Goal: Task Accomplishment & Management: Manage account settings

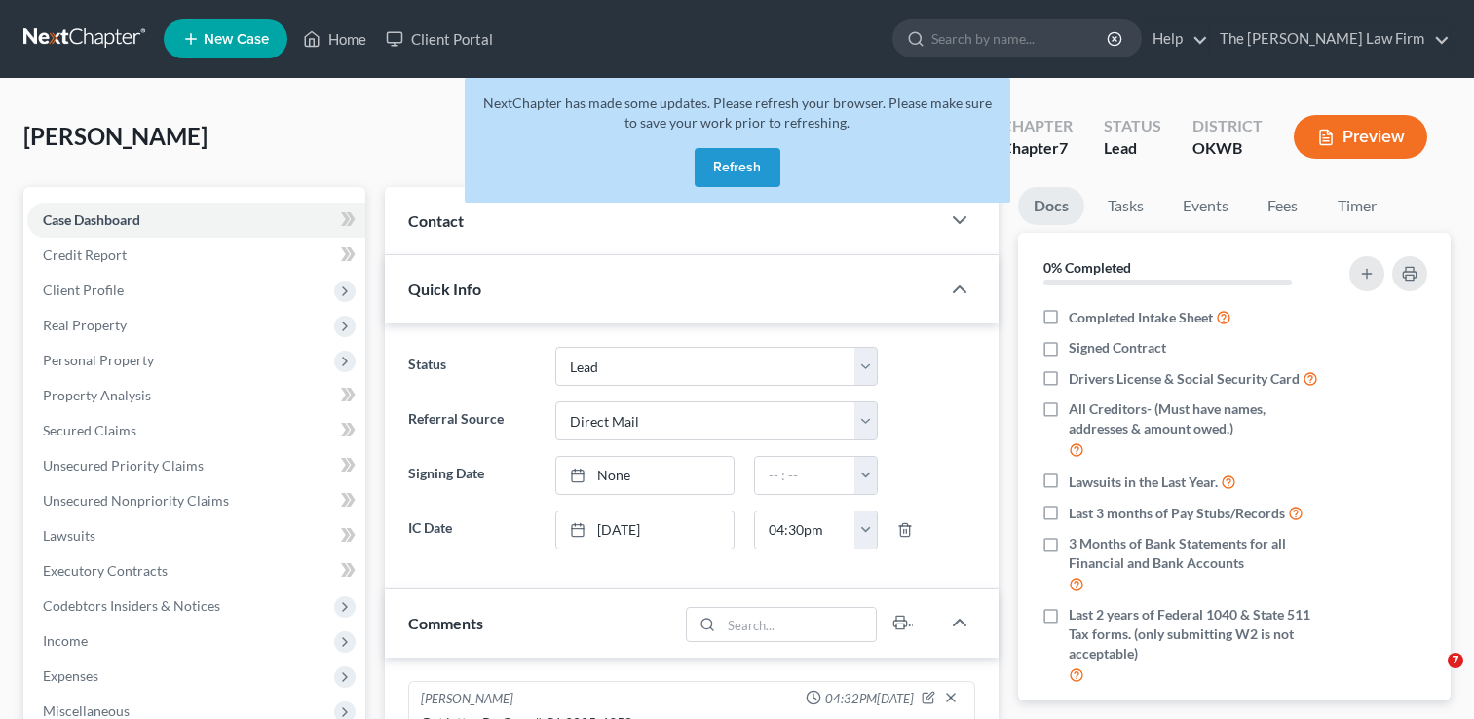
select select "5"
select select "2"
click at [750, 171] on button "Refresh" at bounding box center [738, 167] width 86 height 39
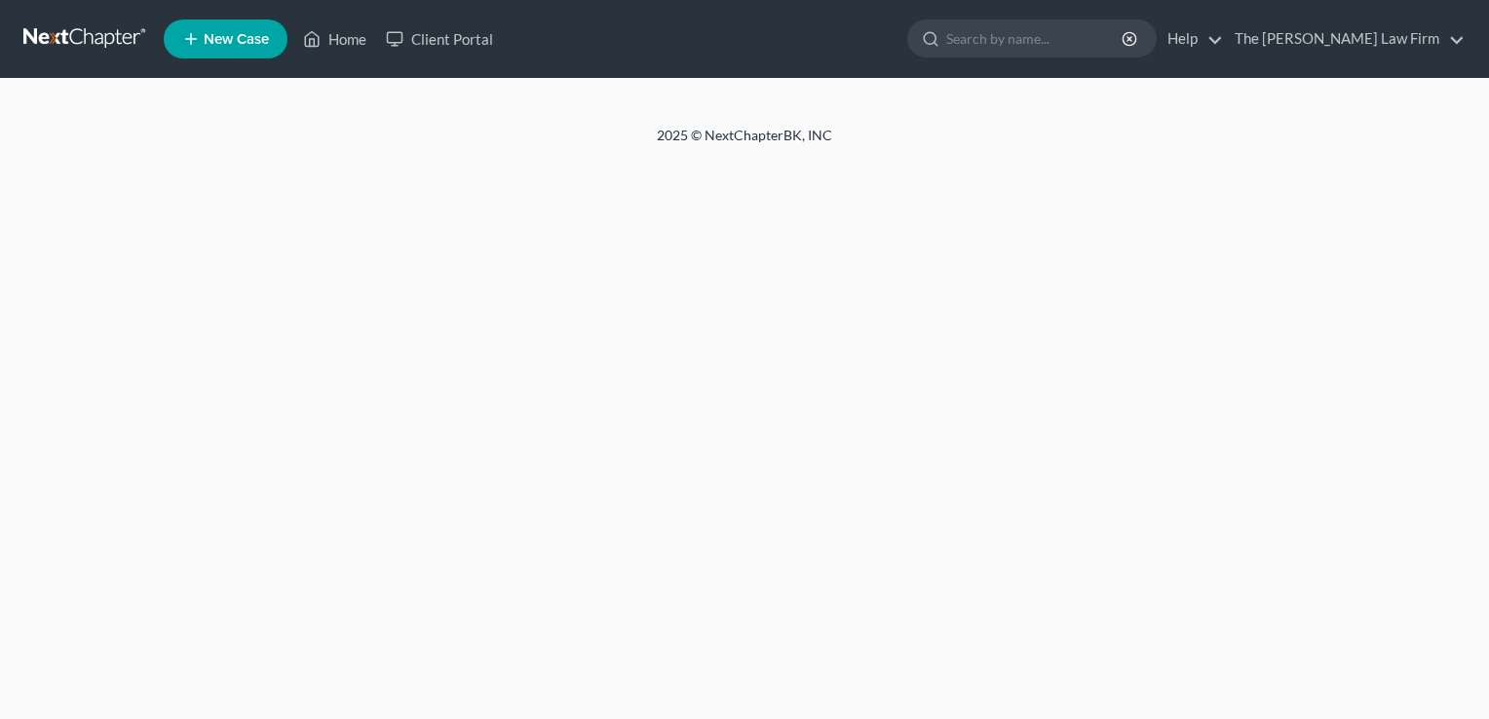
select select "2"
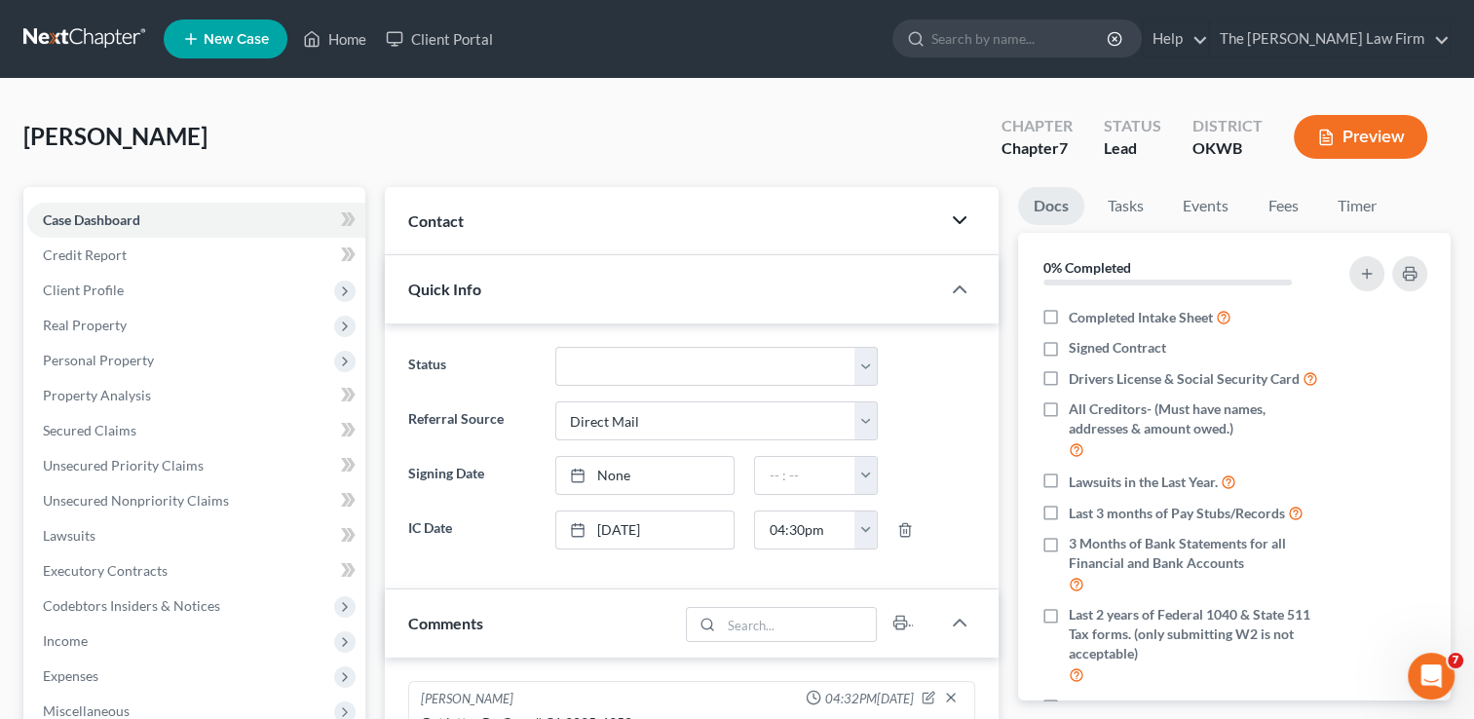
click at [960, 220] on icon "button" at bounding box center [959, 220] width 23 height 23
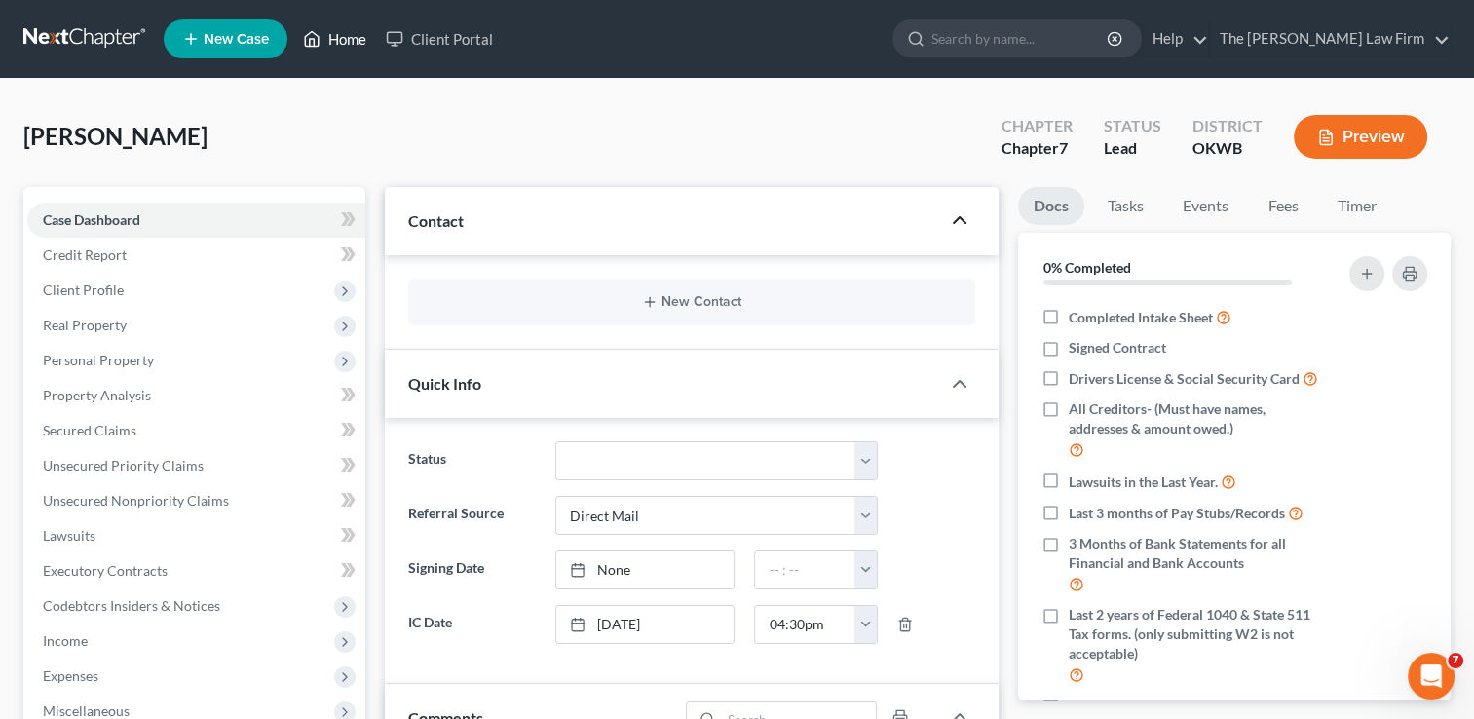
click at [331, 52] on link "Home" at bounding box center [334, 38] width 83 height 35
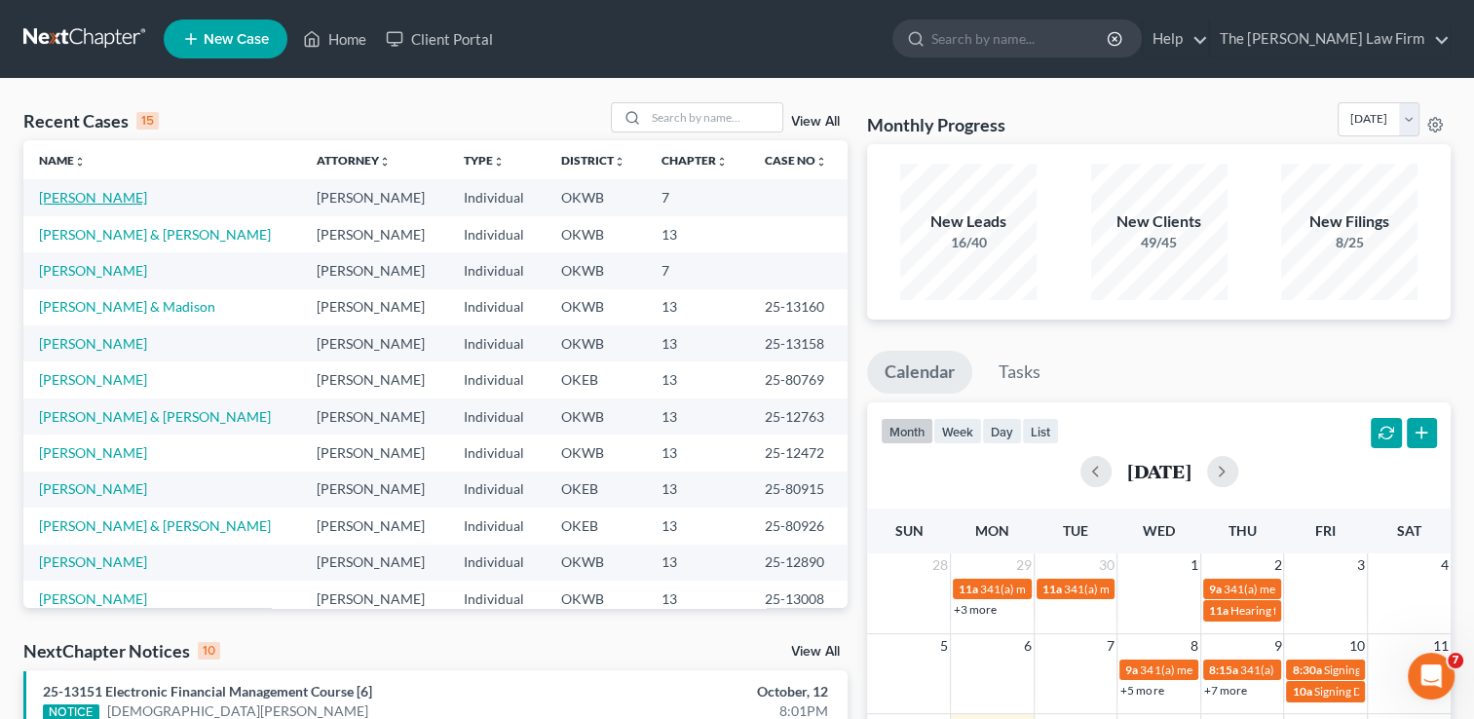
click at [82, 193] on link "[PERSON_NAME]" at bounding box center [93, 197] width 108 height 17
select select "2"
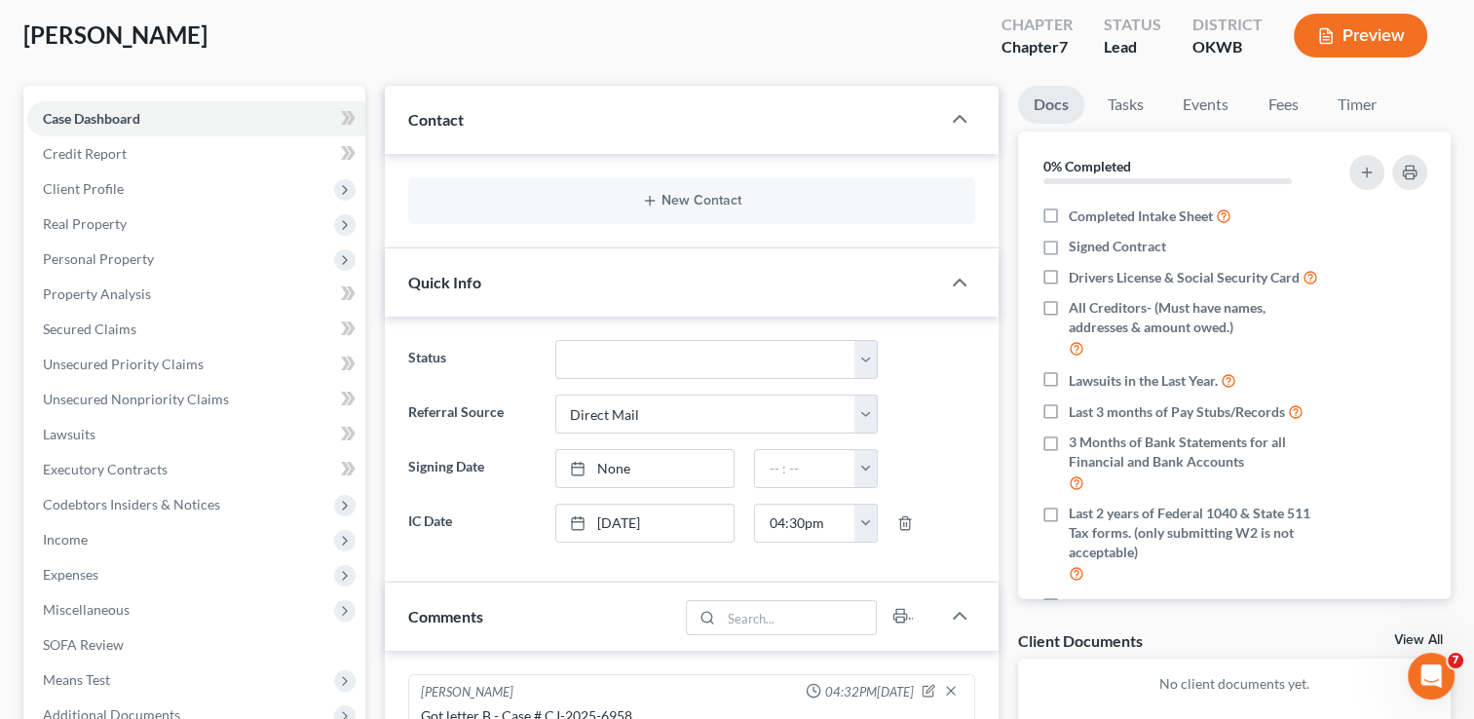
scroll to position [166, 0]
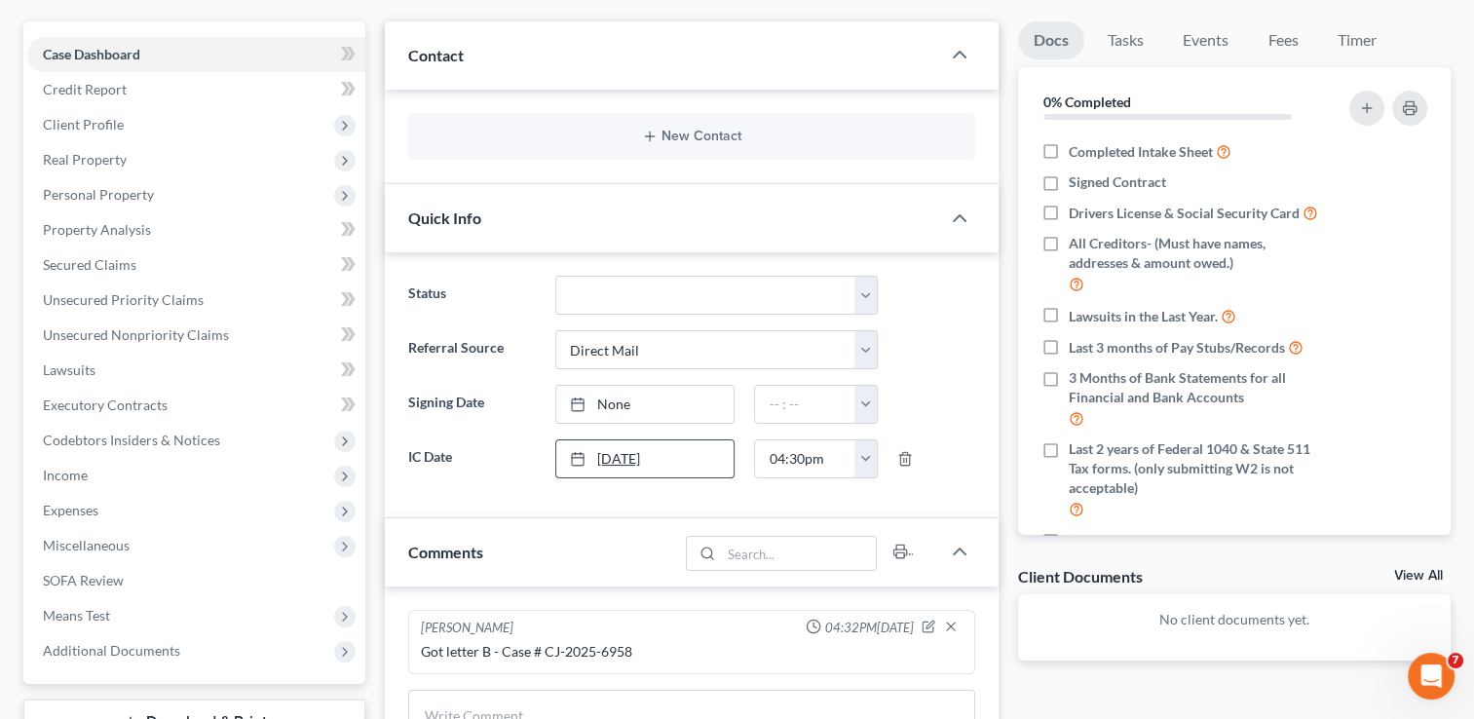
click at [722, 453] on link "[DATE]" at bounding box center [645, 458] width 178 height 37
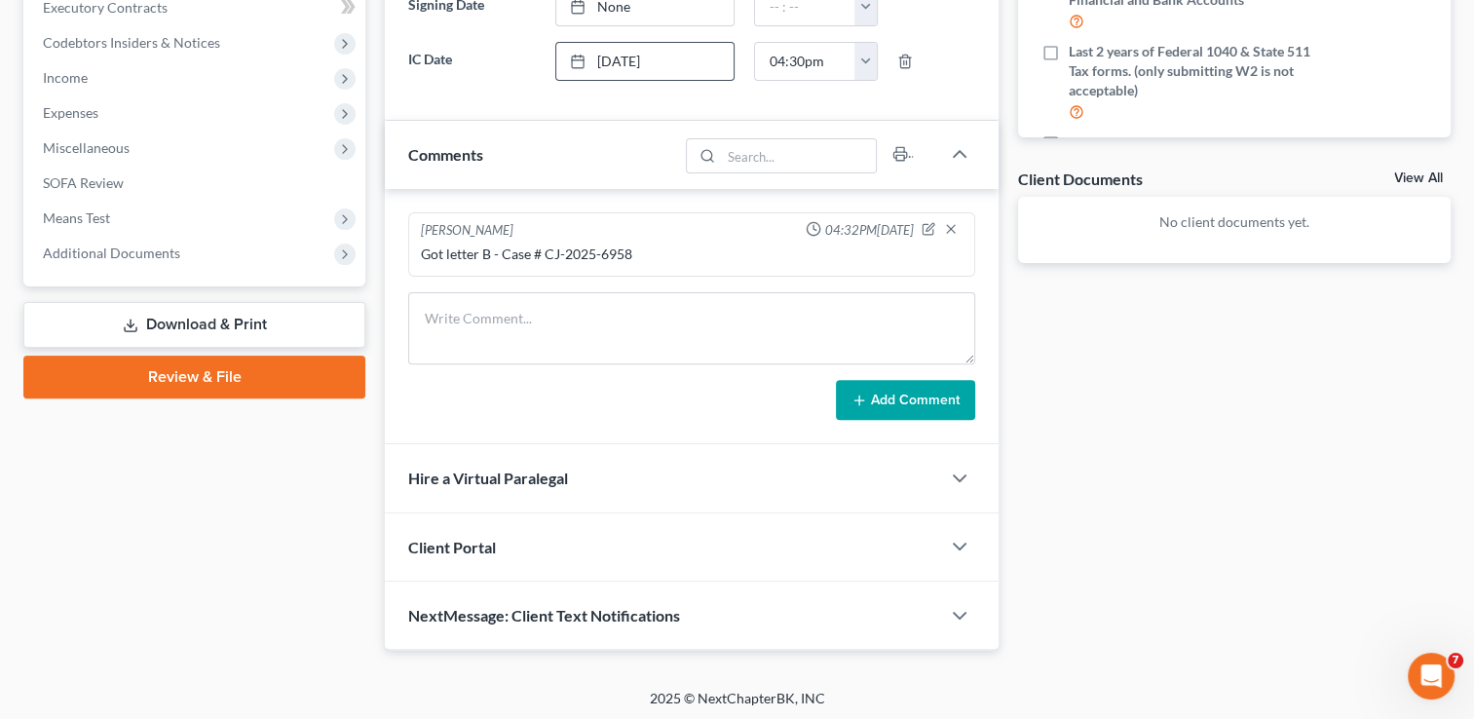
scroll to position [0, 0]
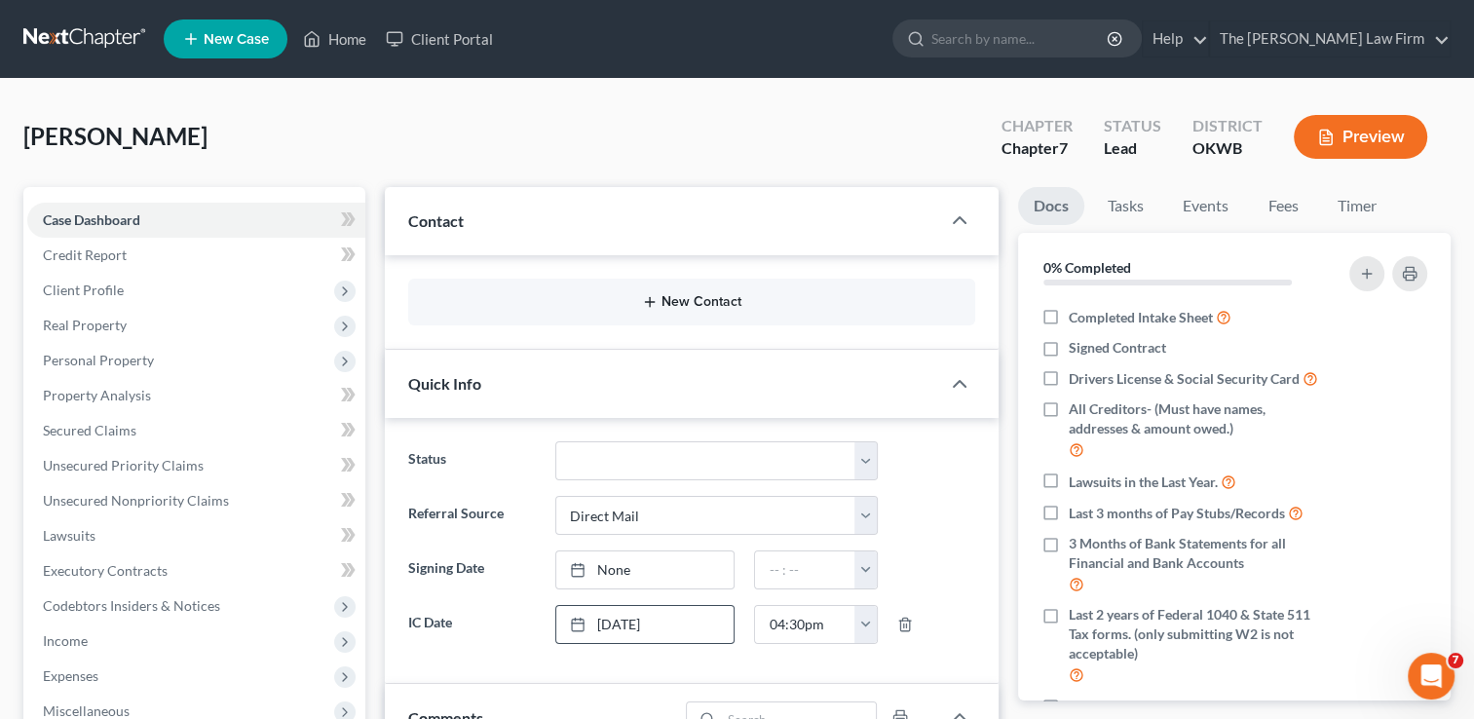
click at [706, 309] on button "New Contact" at bounding box center [692, 302] width 536 height 16
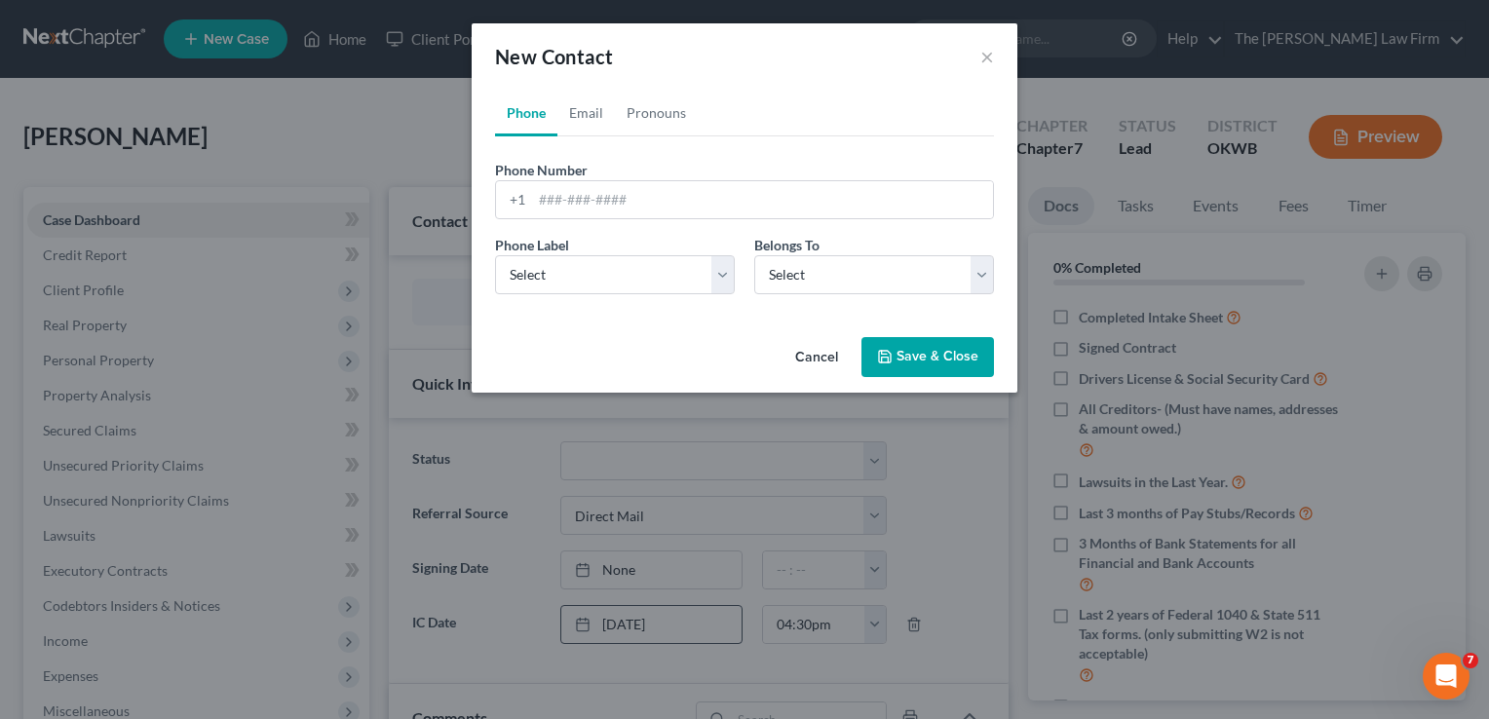
click at [706, 309] on div "Phone Email Pronouns Phone Number * +1 Ext. Phone Label * Select Mobile Home Wo…" at bounding box center [745, 210] width 546 height 240
click at [542, 195] on input "tel" at bounding box center [762, 199] width 461 height 37
paste input "[PHONE_NUMBER]"
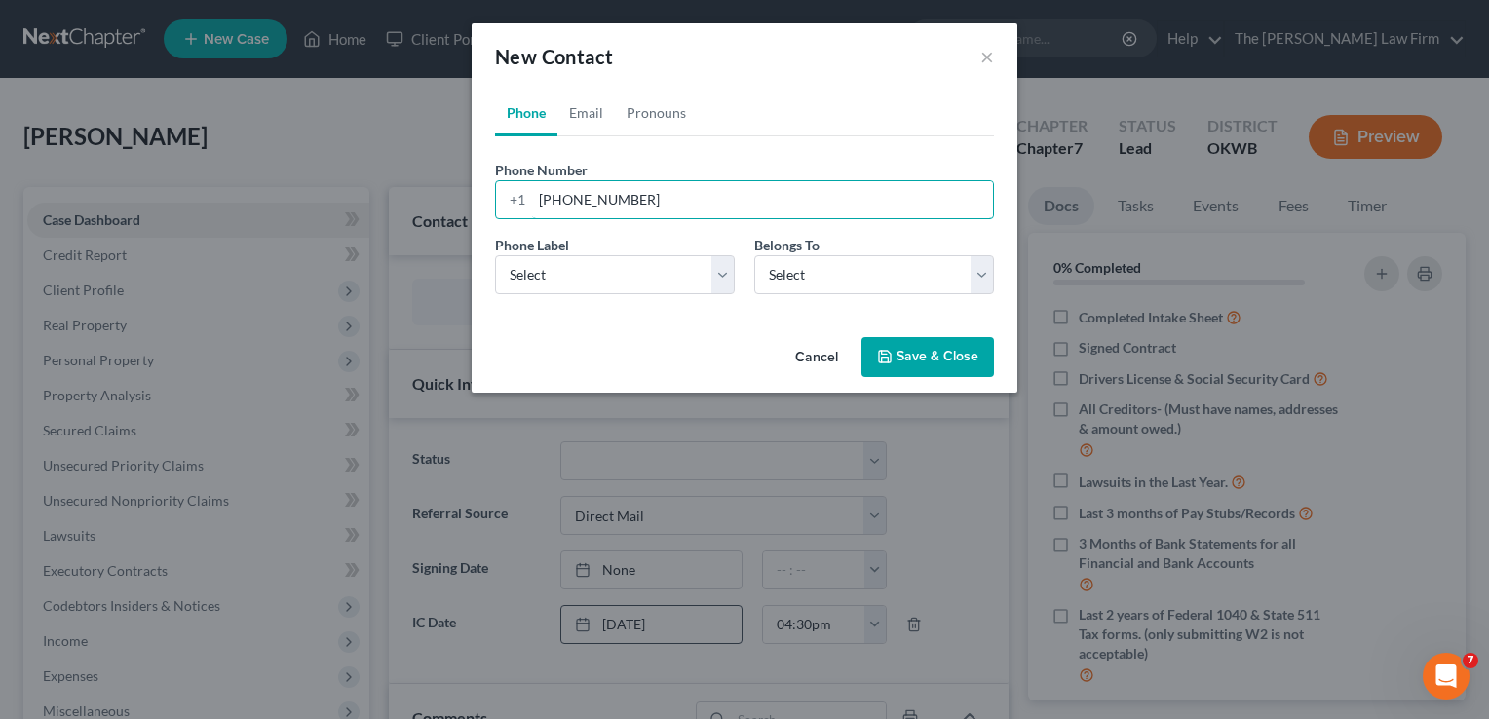
type input "[PHONE_NUMBER]"
click at [920, 356] on button "Save & Close" at bounding box center [927, 357] width 133 height 41
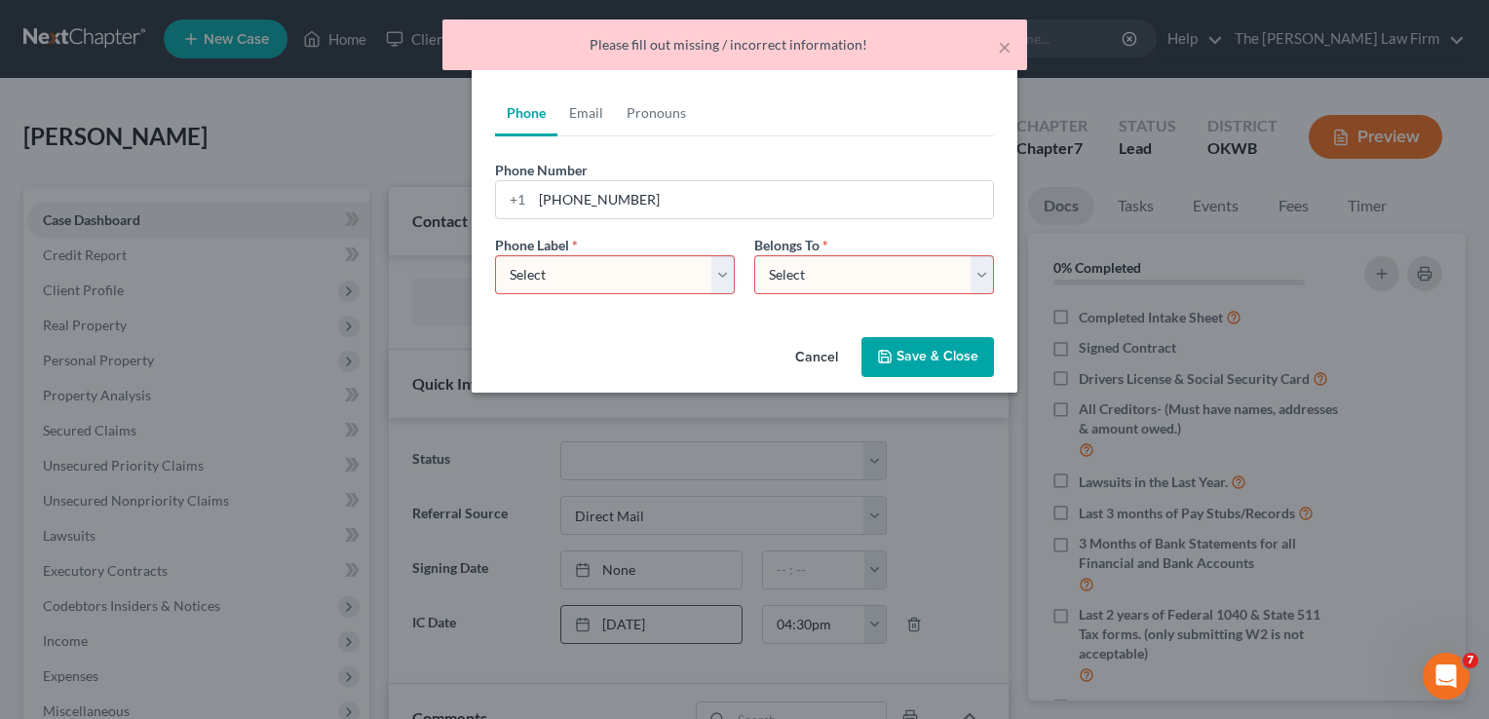
click at [727, 272] on select "Select Mobile Home Work Other" at bounding box center [615, 274] width 240 height 39
select select "0"
click at [495, 255] on select "Select Mobile Home Work Other" at bounding box center [615, 274] width 240 height 39
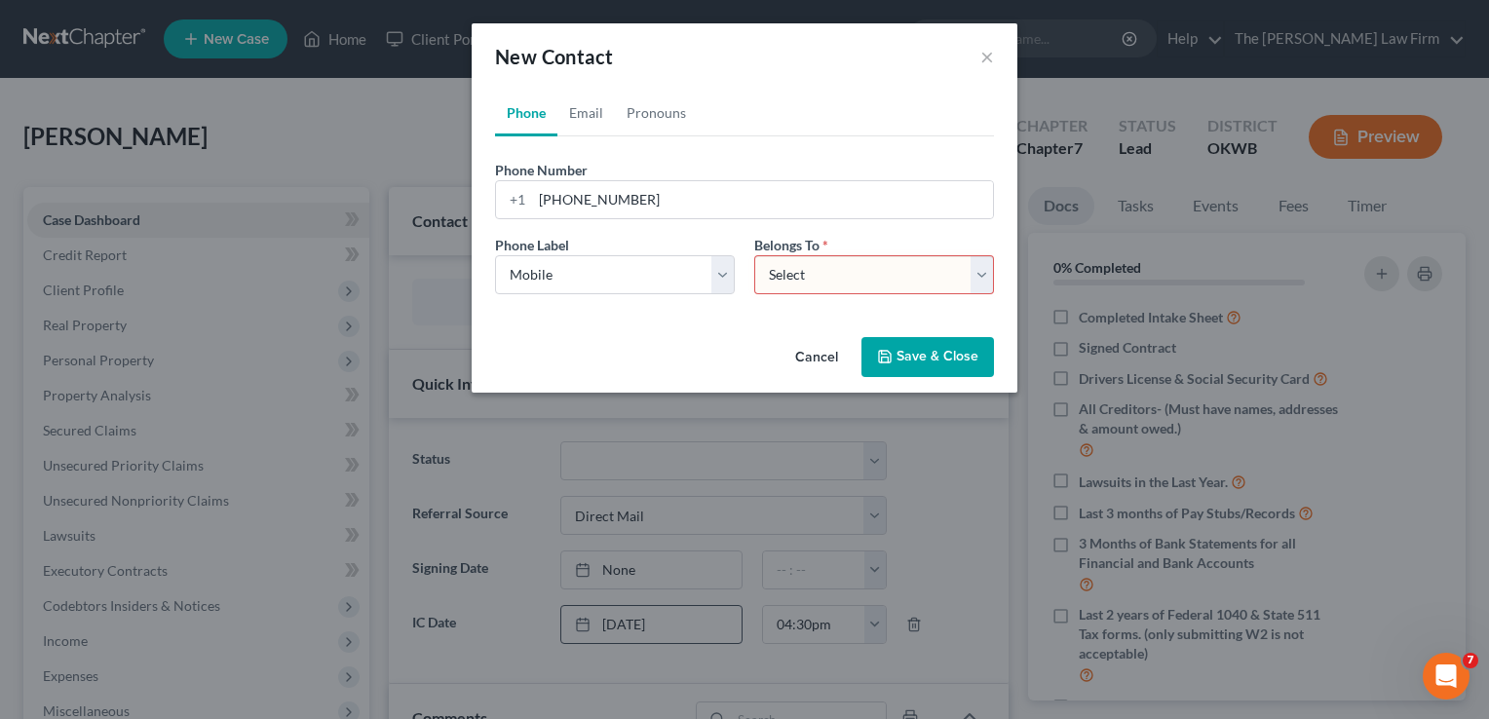
click at [978, 280] on select "Select Client Other" at bounding box center [874, 274] width 240 height 39
select select "0"
click at [754, 255] on select "Select Client Other" at bounding box center [874, 274] width 240 height 39
click at [897, 367] on button "Save & Close" at bounding box center [927, 357] width 133 height 41
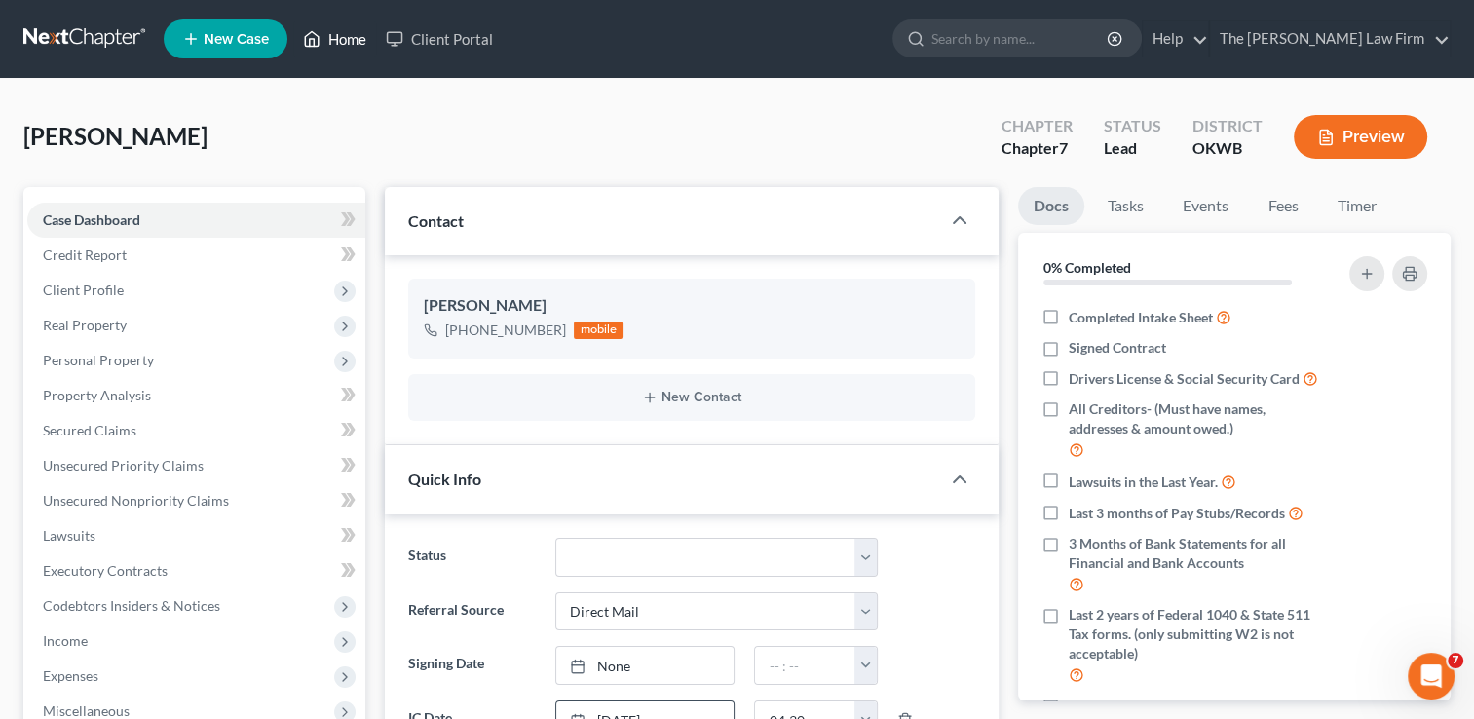
click at [331, 45] on link "Home" at bounding box center [334, 38] width 83 height 35
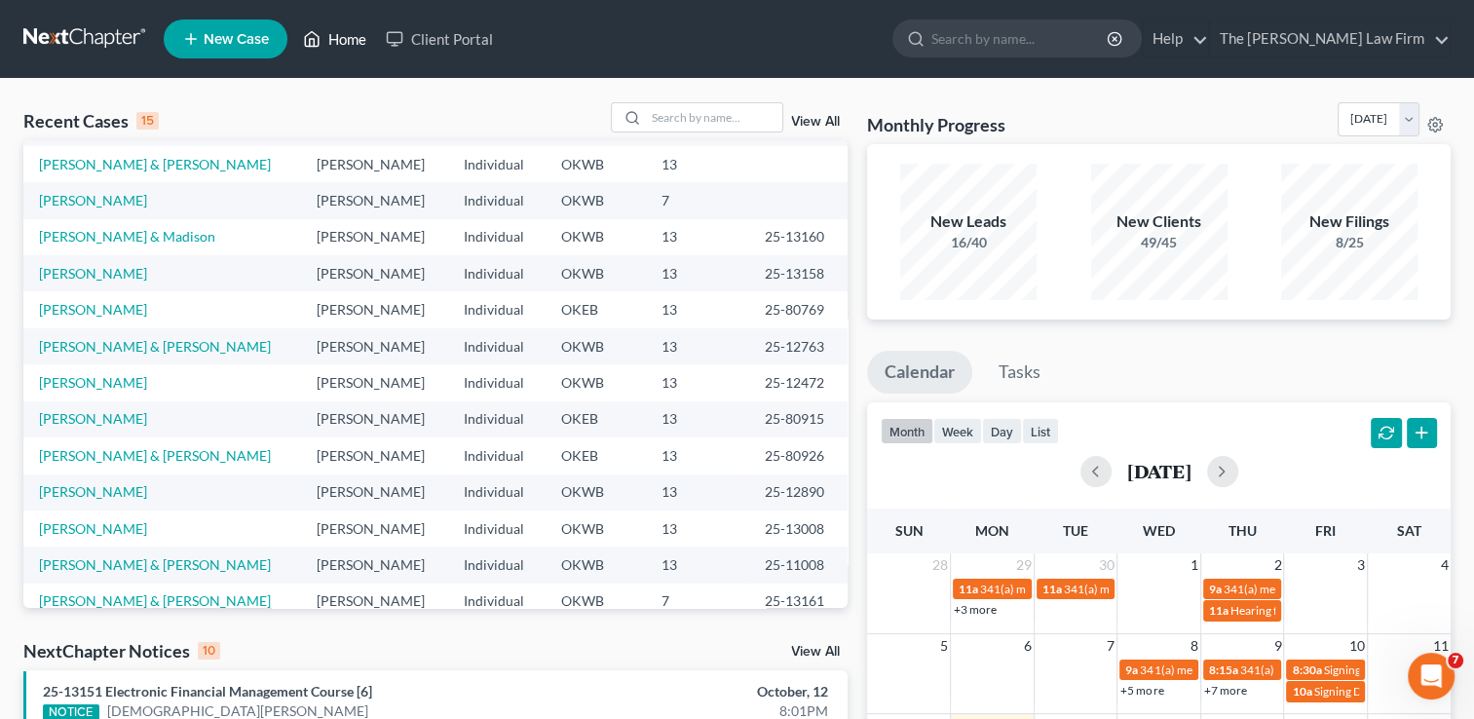
scroll to position [133, 0]
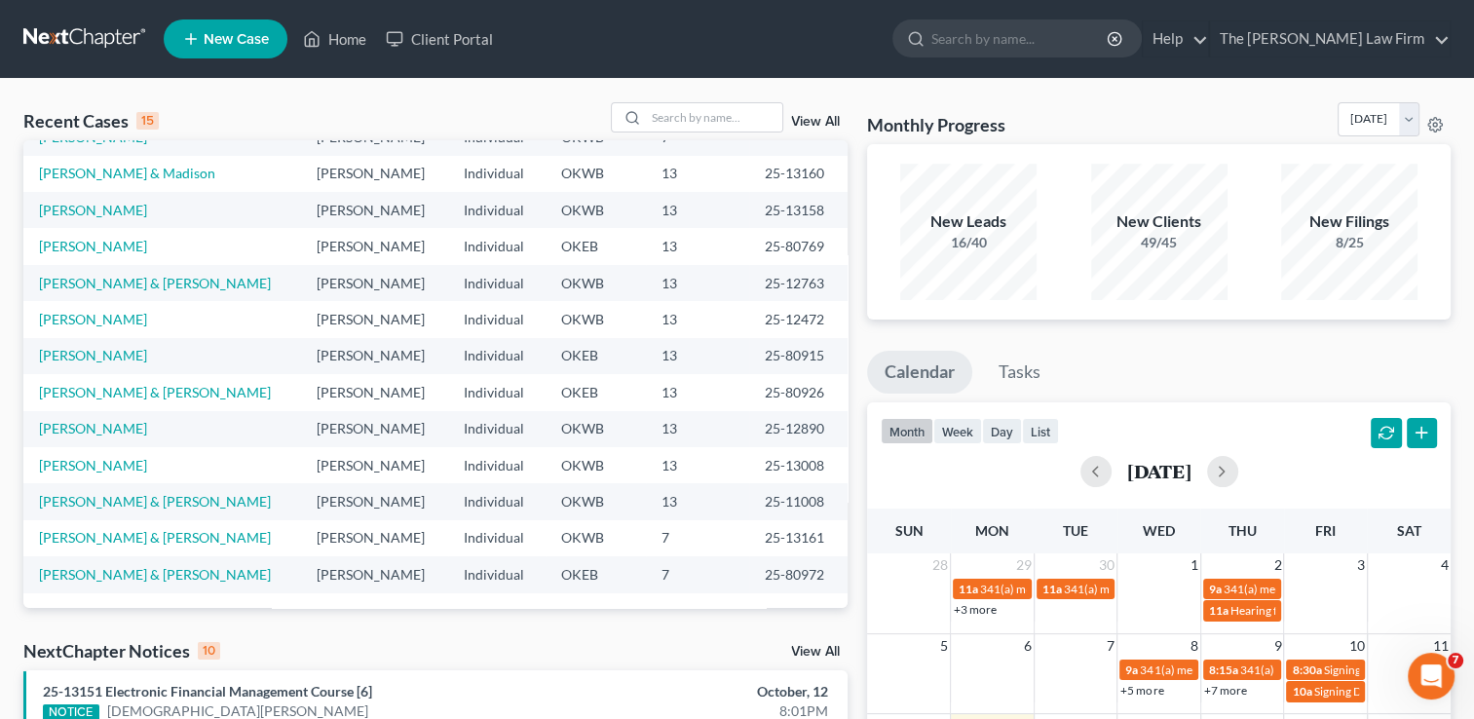
click at [815, 649] on link "View All" at bounding box center [815, 652] width 49 height 14
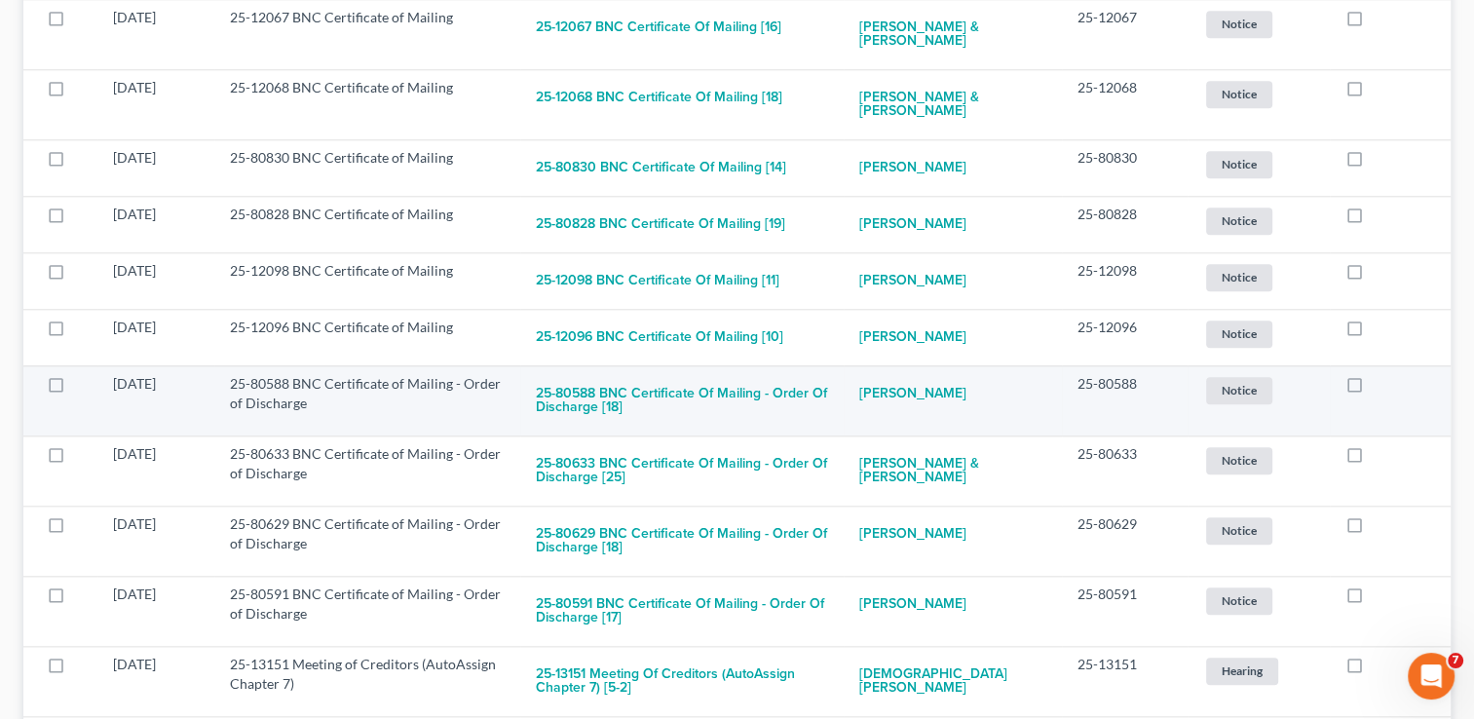
scroll to position [2144, 0]
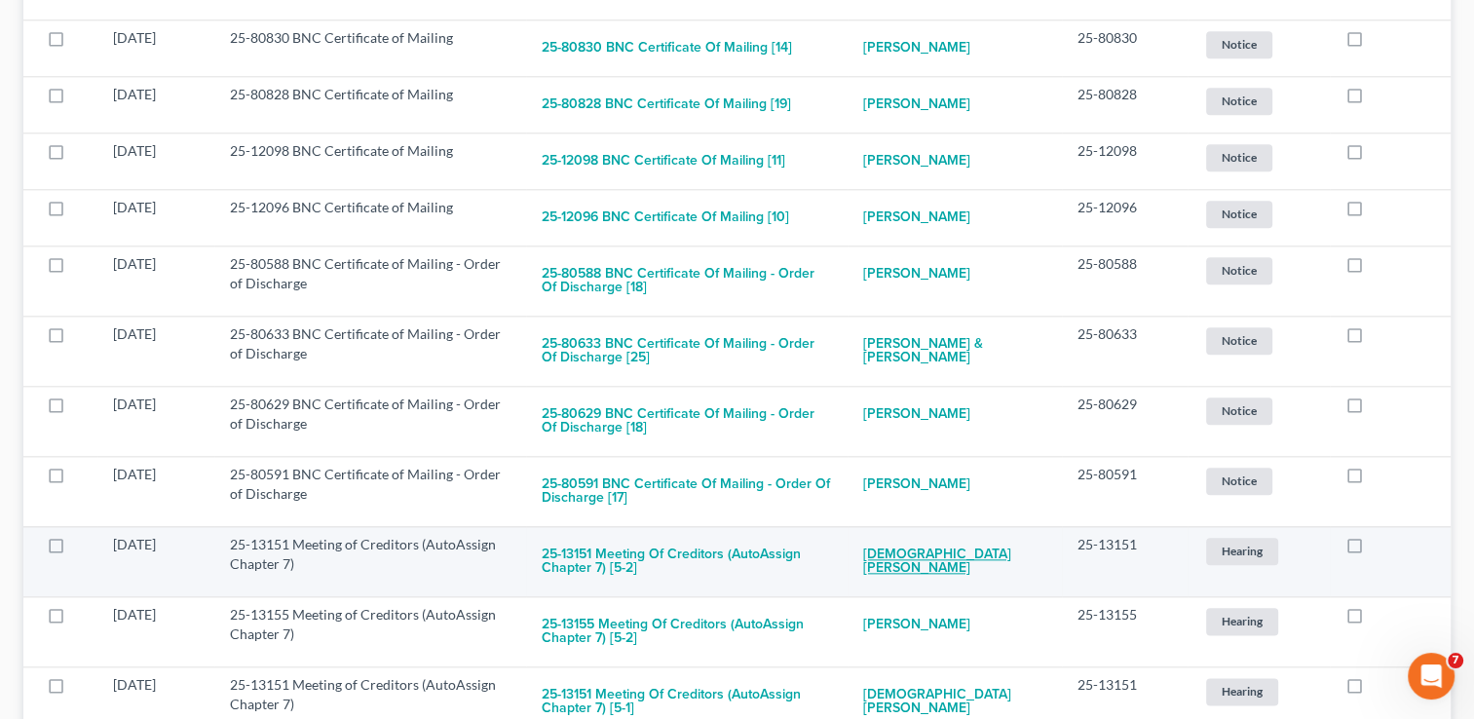
click at [932, 544] on link "[DEMOGRAPHIC_DATA][PERSON_NAME]" at bounding box center [954, 561] width 183 height 53
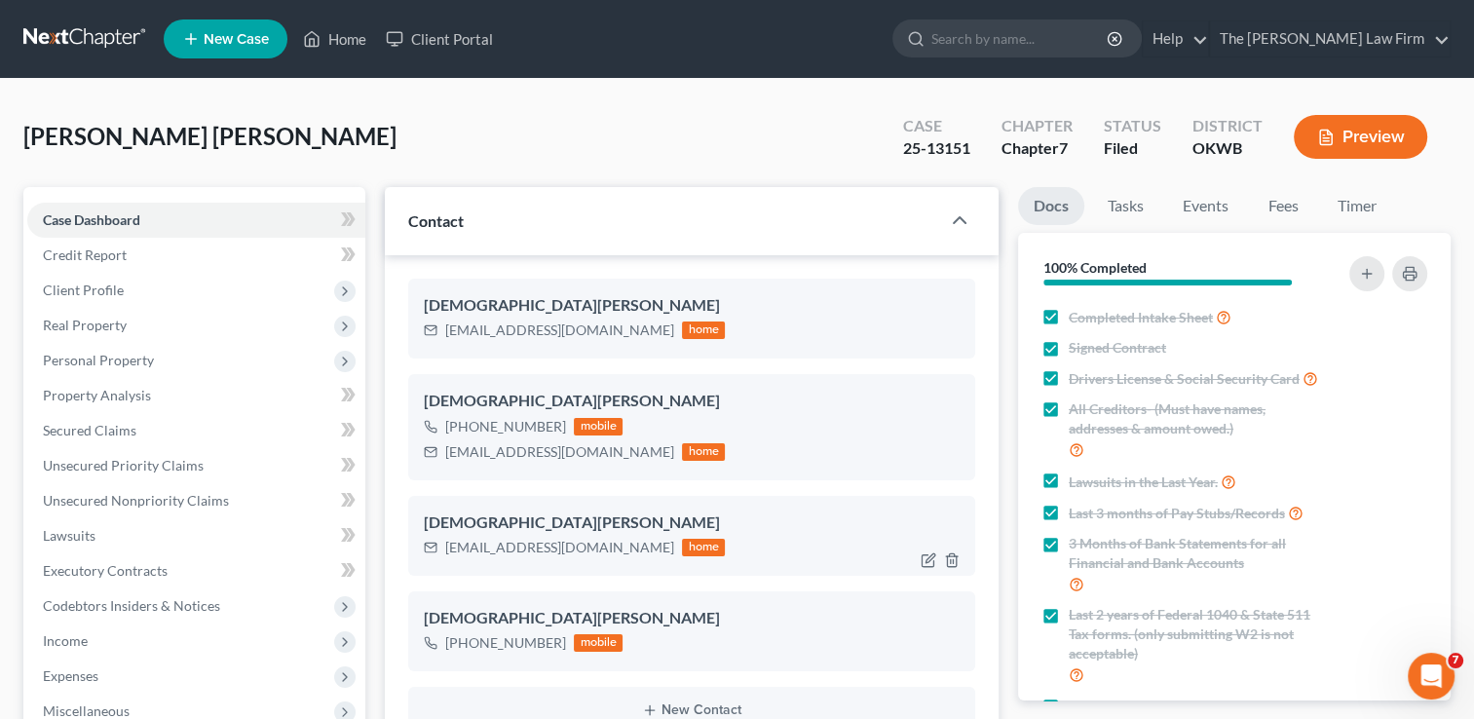
scroll to position [2993, 0]
click at [1201, 208] on link "Events" at bounding box center [1205, 206] width 77 height 38
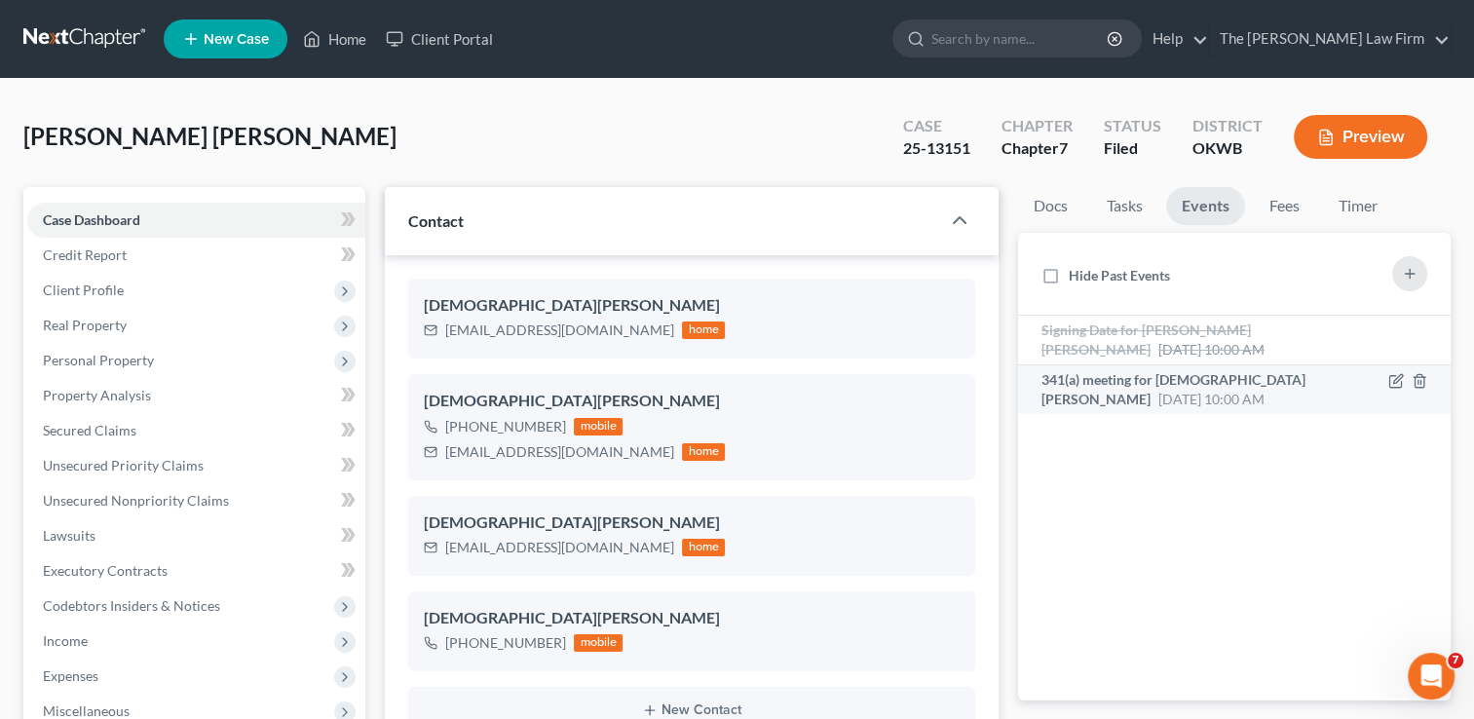
click at [1238, 385] on span "341(a) meeting for [DEMOGRAPHIC_DATA][PERSON_NAME]" at bounding box center [1174, 389] width 264 height 36
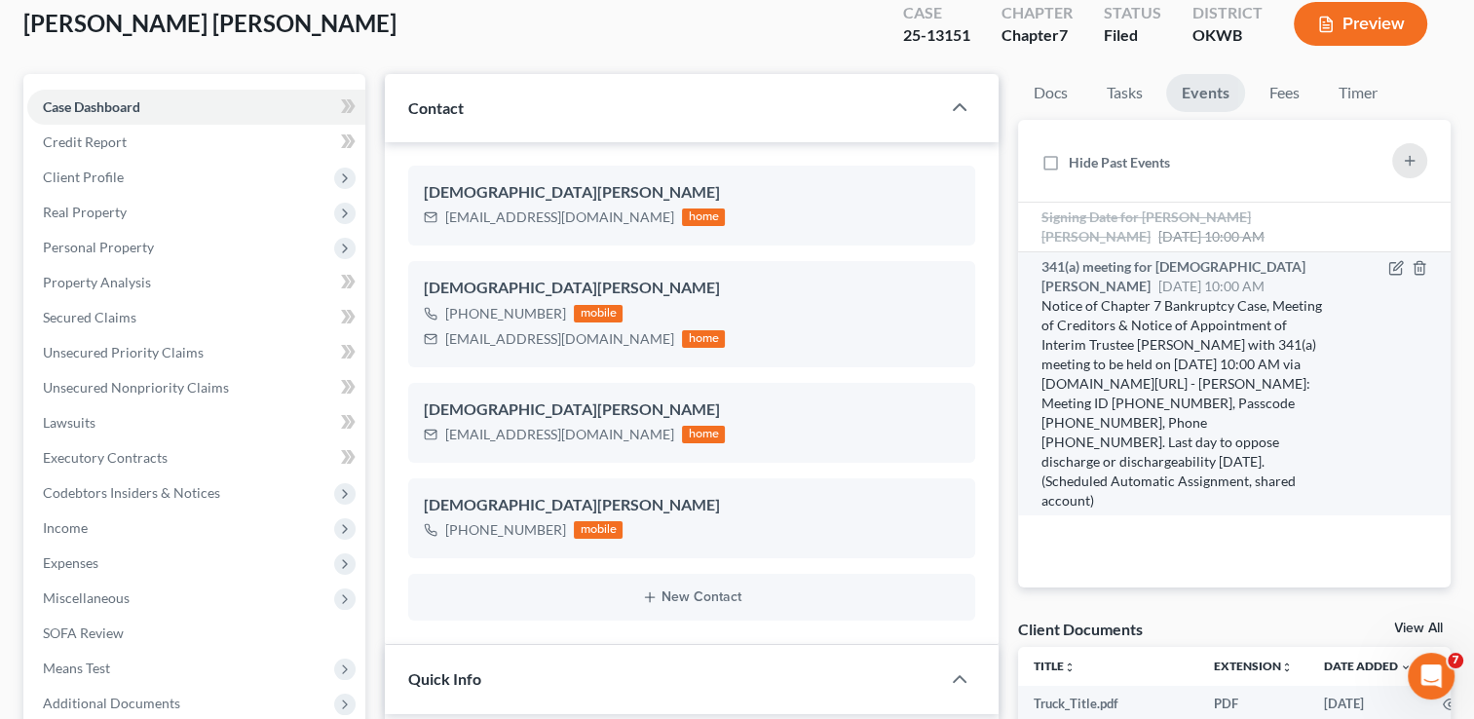
scroll to position [0, 0]
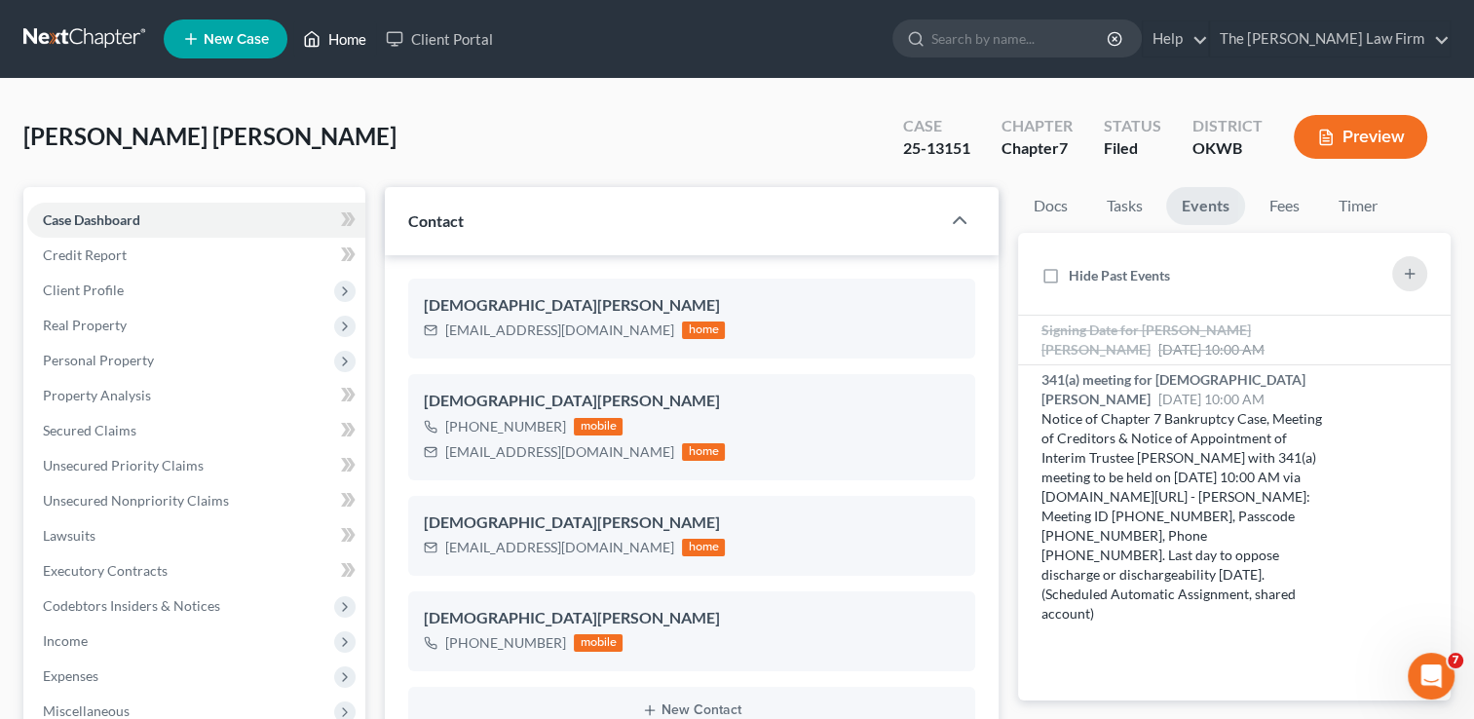
click at [344, 45] on link "Home" at bounding box center [334, 38] width 83 height 35
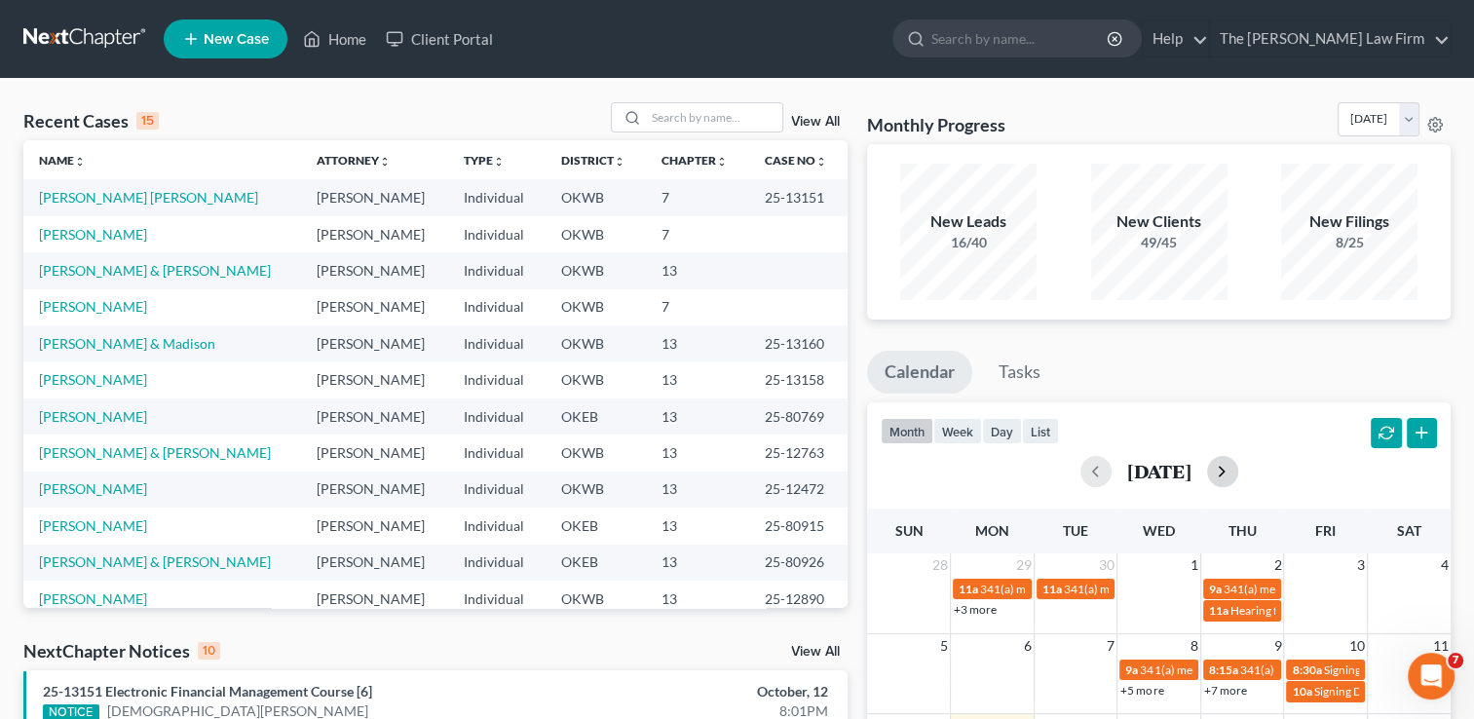
click at [1238, 466] on button "button" at bounding box center [1222, 471] width 31 height 31
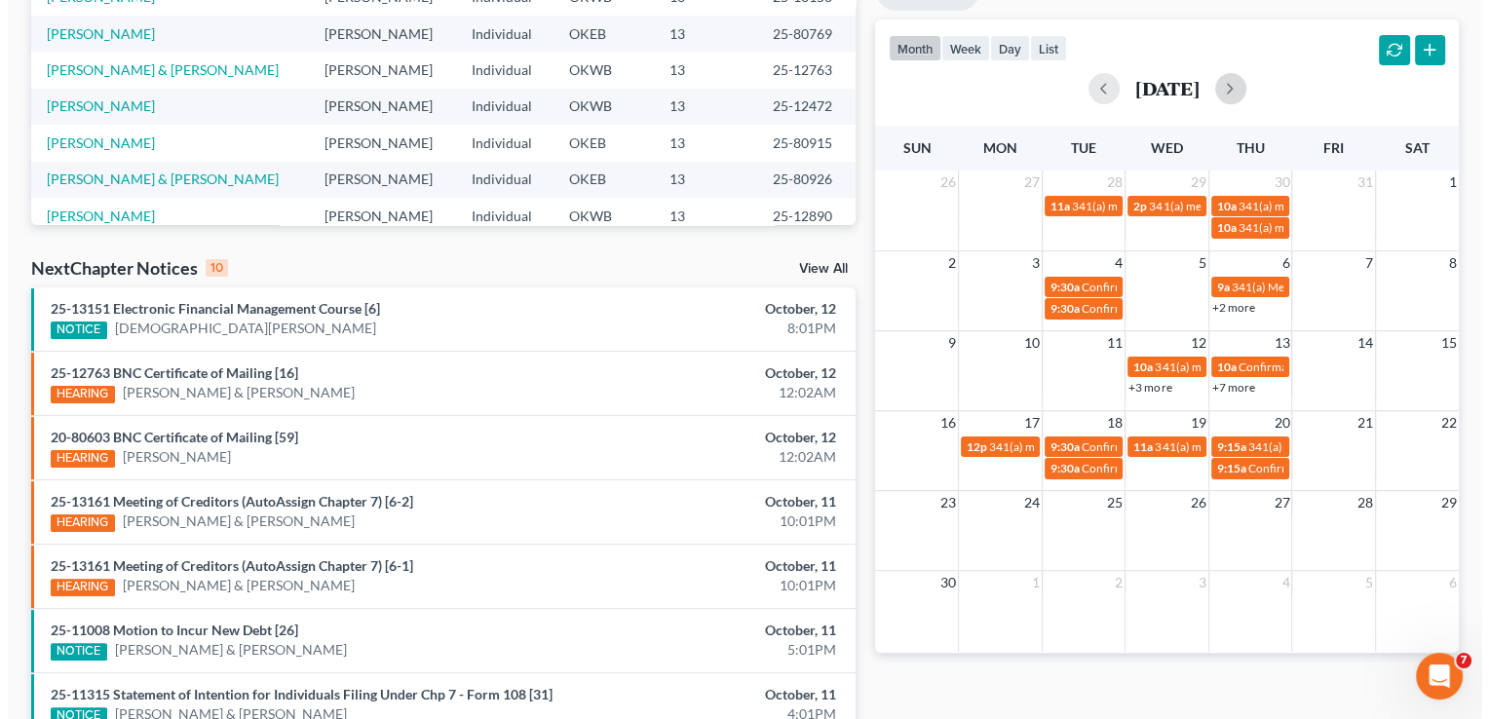
scroll to position [487, 0]
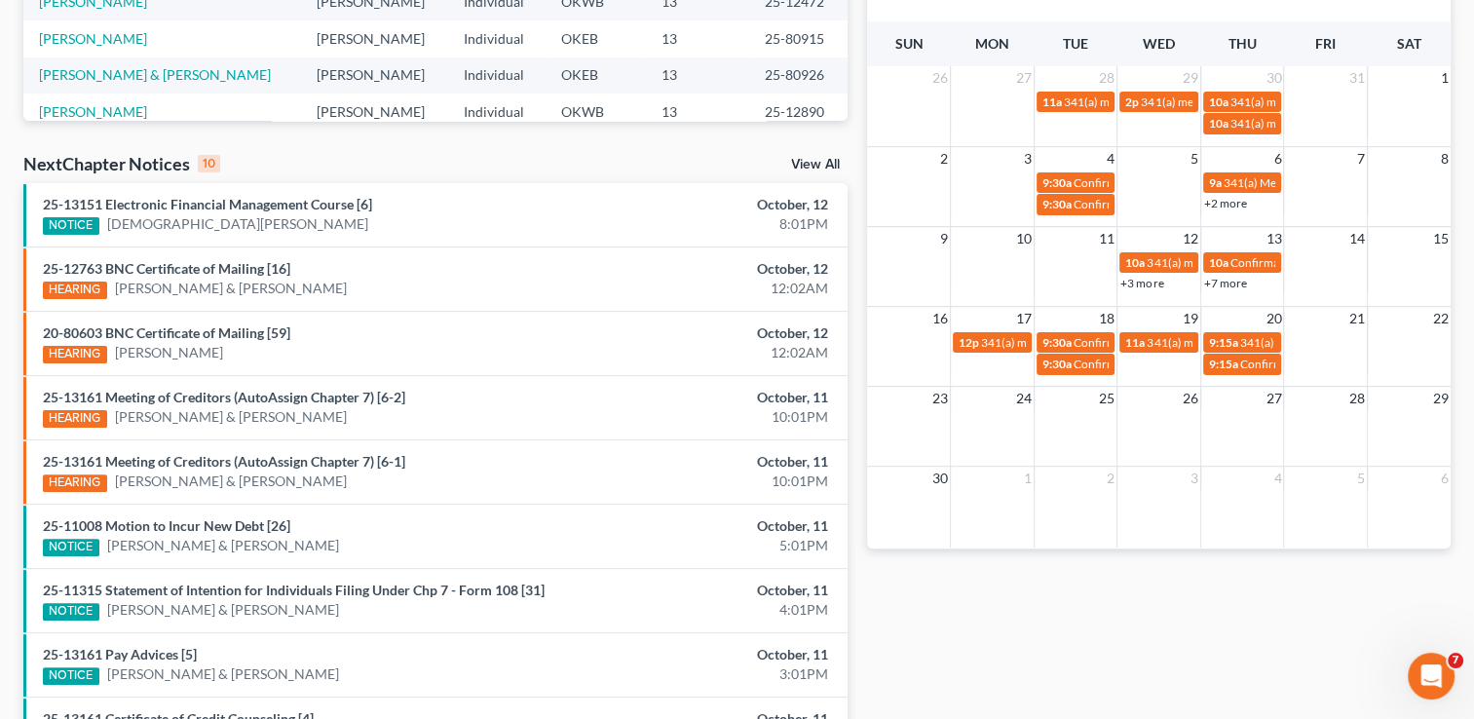
click at [1152, 284] on link "+3 more" at bounding box center [1142, 283] width 43 height 15
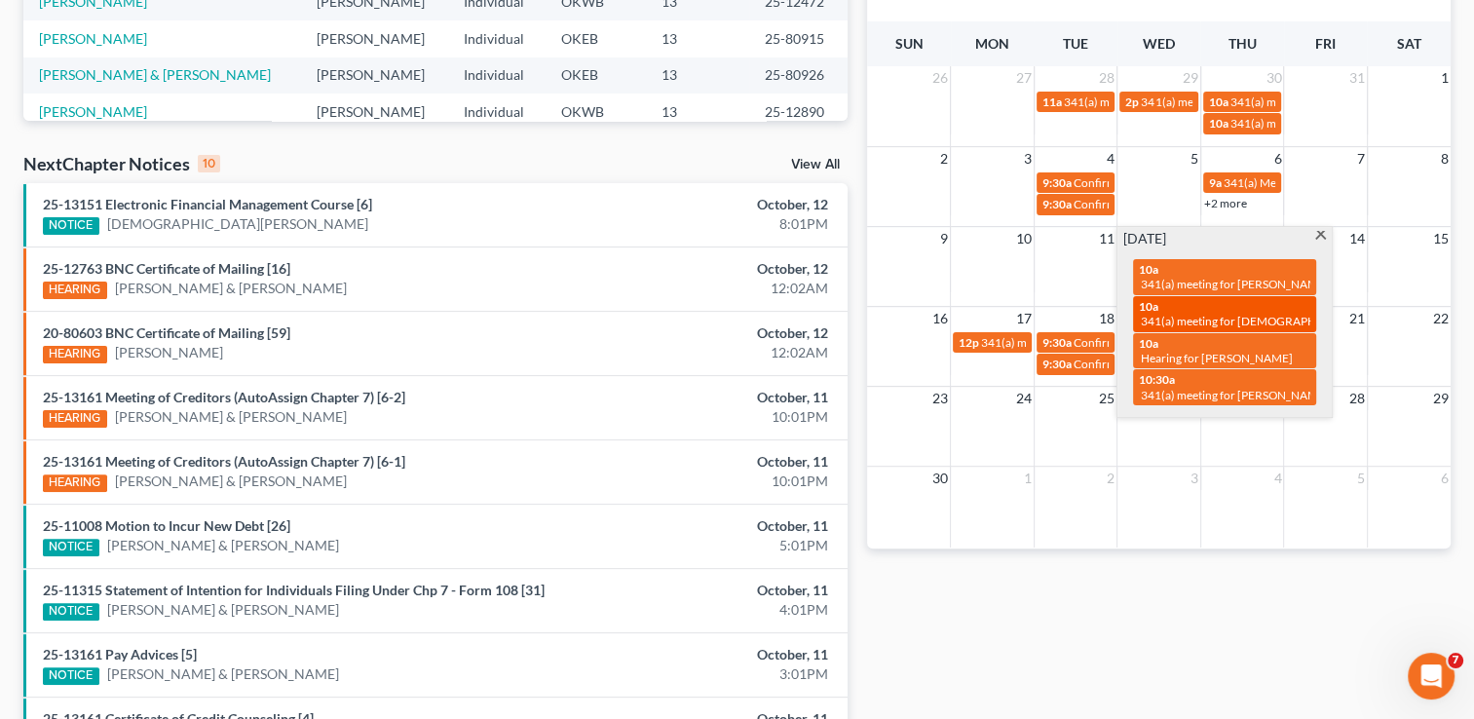
click at [1154, 312] on div "10a 341(a) meeting for [DEMOGRAPHIC_DATA][PERSON_NAME]" at bounding box center [1224, 314] width 171 height 30
select select "Days"
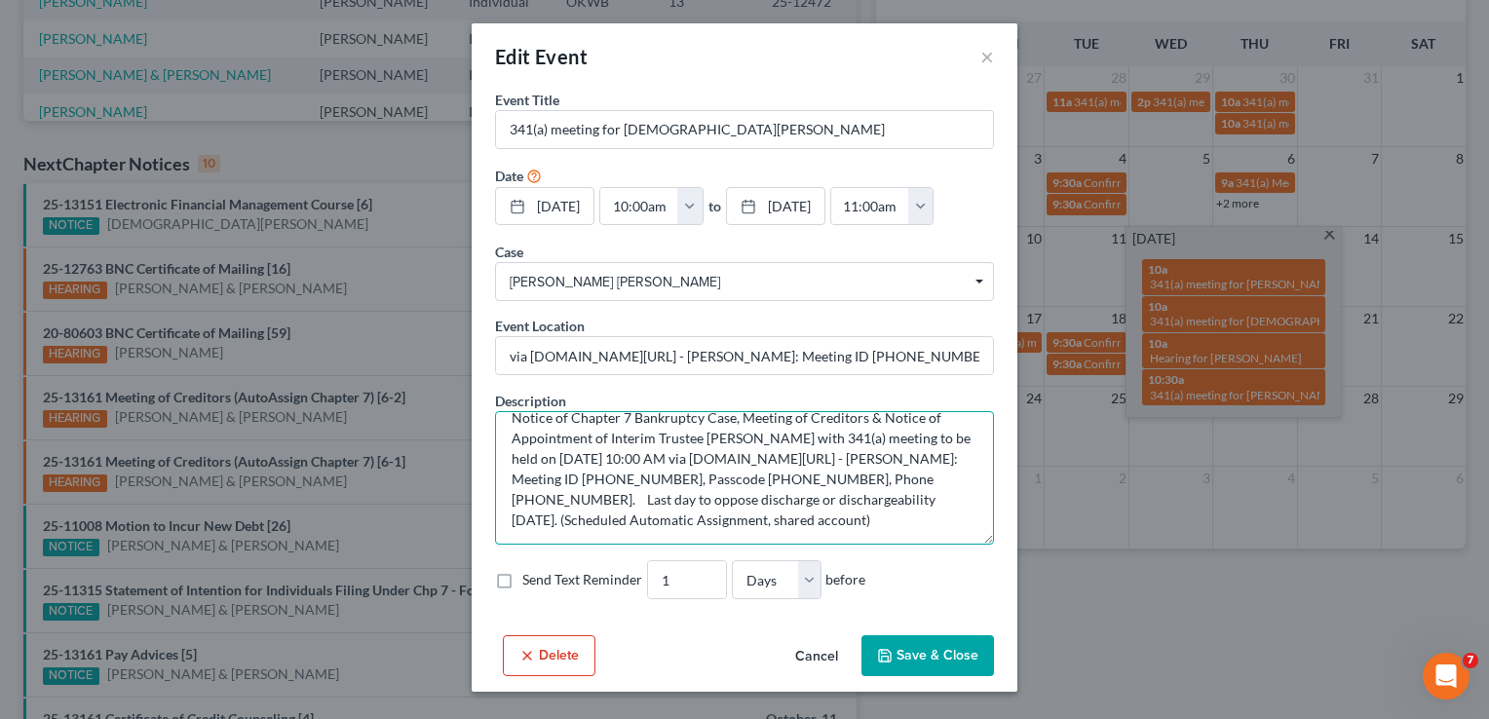
scroll to position [0, 0]
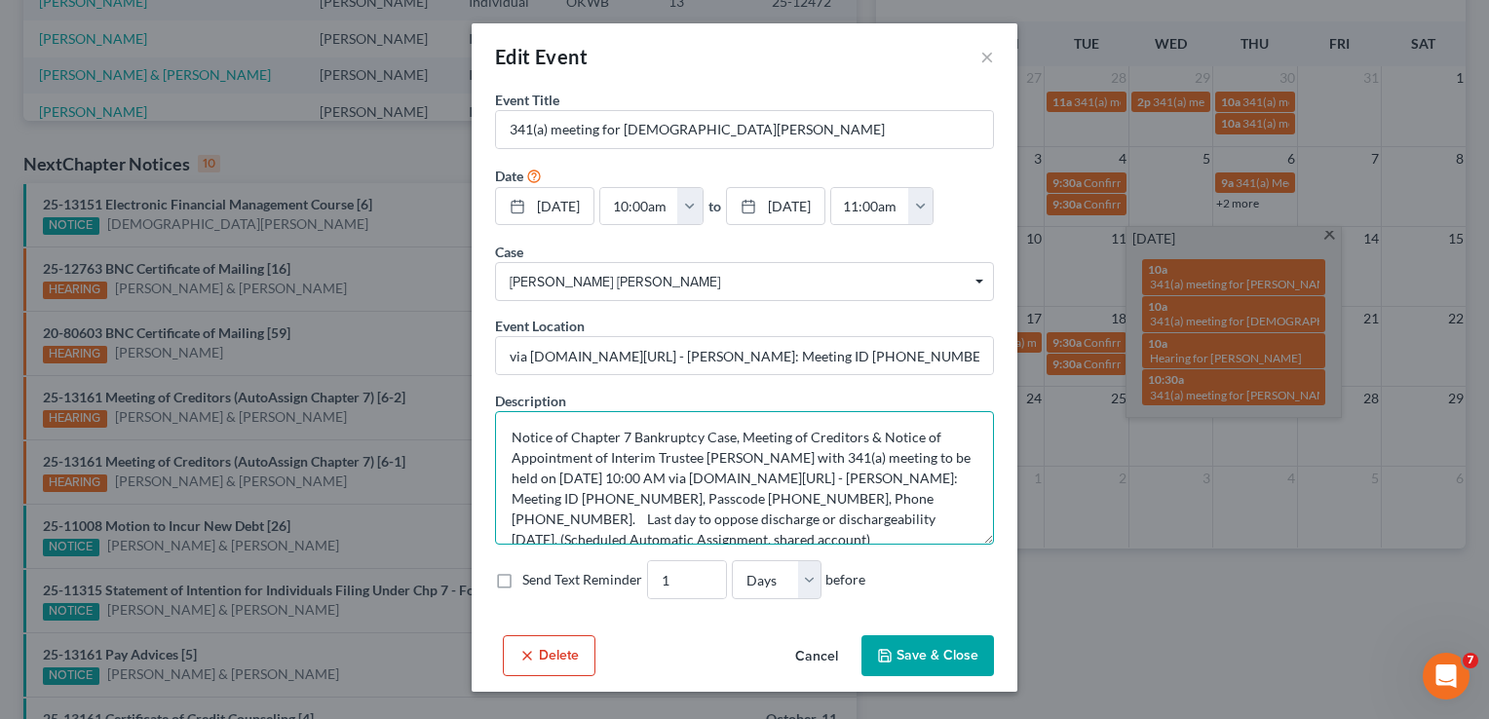
drag, startPoint x: 703, startPoint y: 521, endPoint x: 471, endPoint y: 409, distance: 257.6
click at [418, 379] on div "Edit Event × Event Title * 341(a) meeting for [DEMOGRAPHIC_DATA][PERSON_NAME] D…" at bounding box center [744, 359] width 1489 height 719
click at [522, 580] on label "Send Text Reminder" at bounding box center [582, 579] width 120 height 19
click at [530, 580] on input "Send Text Reminder" at bounding box center [536, 576] width 13 height 13
checkbox input "true"
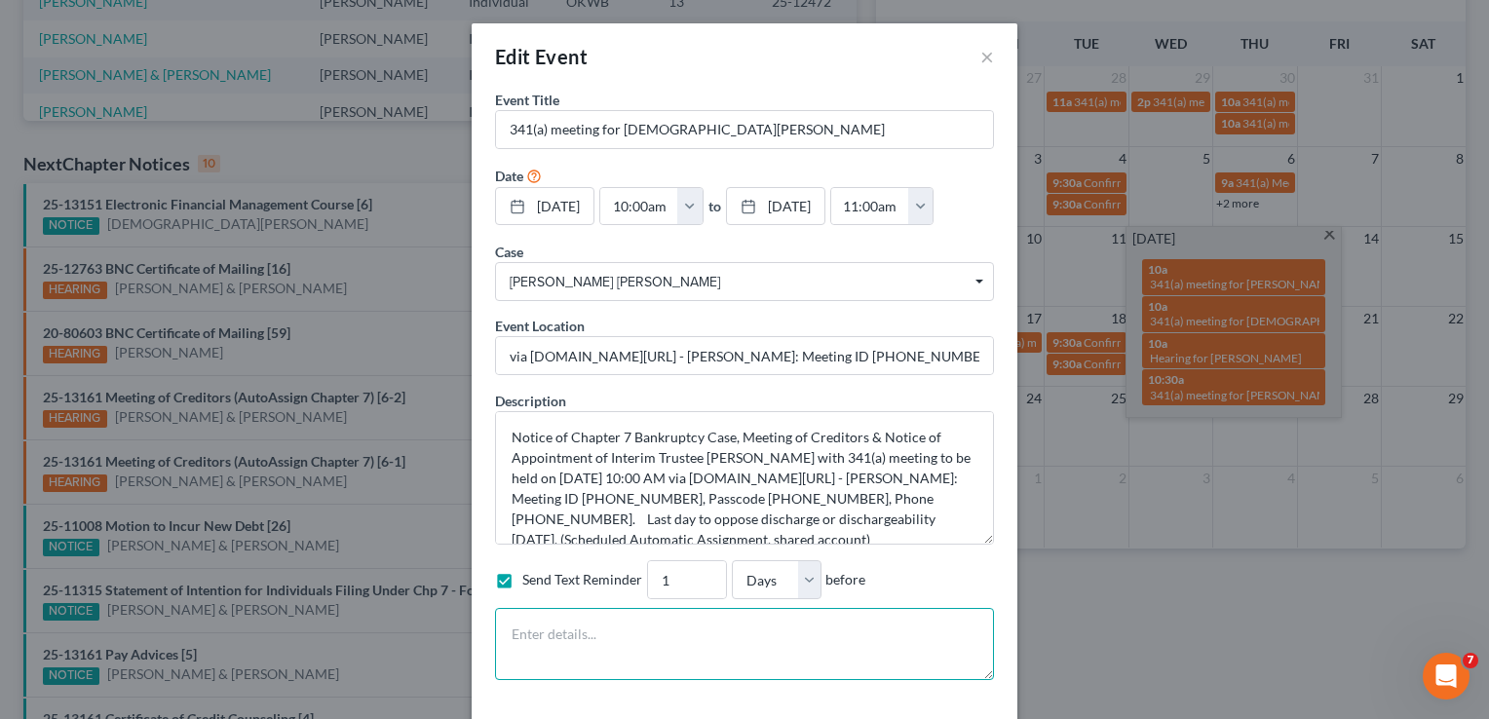
click at [542, 645] on textarea at bounding box center [744, 644] width 499 height 72
paste textarea "Notice of Chapter 7 Bankruptcy Case, Meeting of Creditors & Notice of Appointme…"
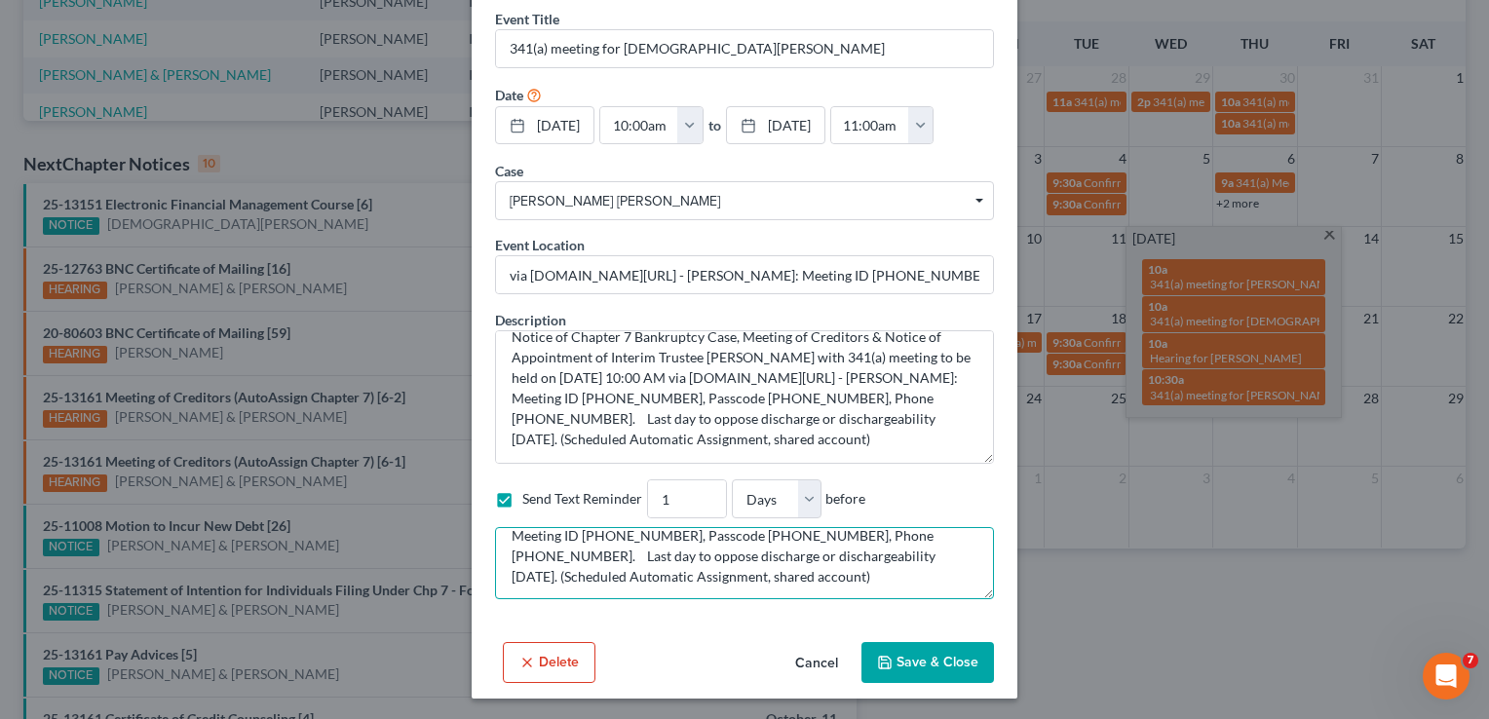
scroll to position [82, 0]
type textarea "Notice of Chapter 7 Bankruptcy Case, Meeting of Creditors & Notice of Appointme…"
click at [931, 667] on button "Save & Close" at bounding box center [927, 662] width 133 height 41
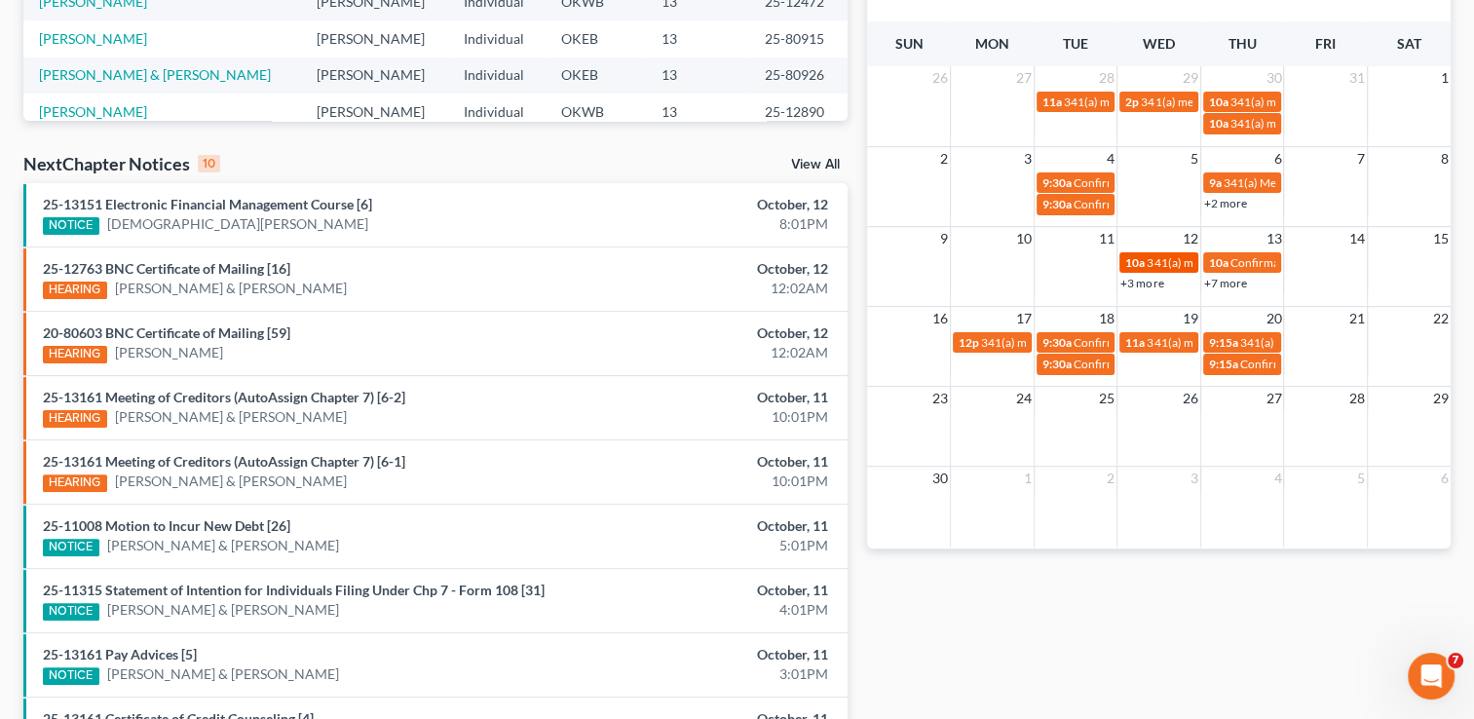
click at [1185, 260] on span "341(a) meeting for [PERSON_NAME]" at bounding box center [1241, 262] width 188 height 15
select select "Days"
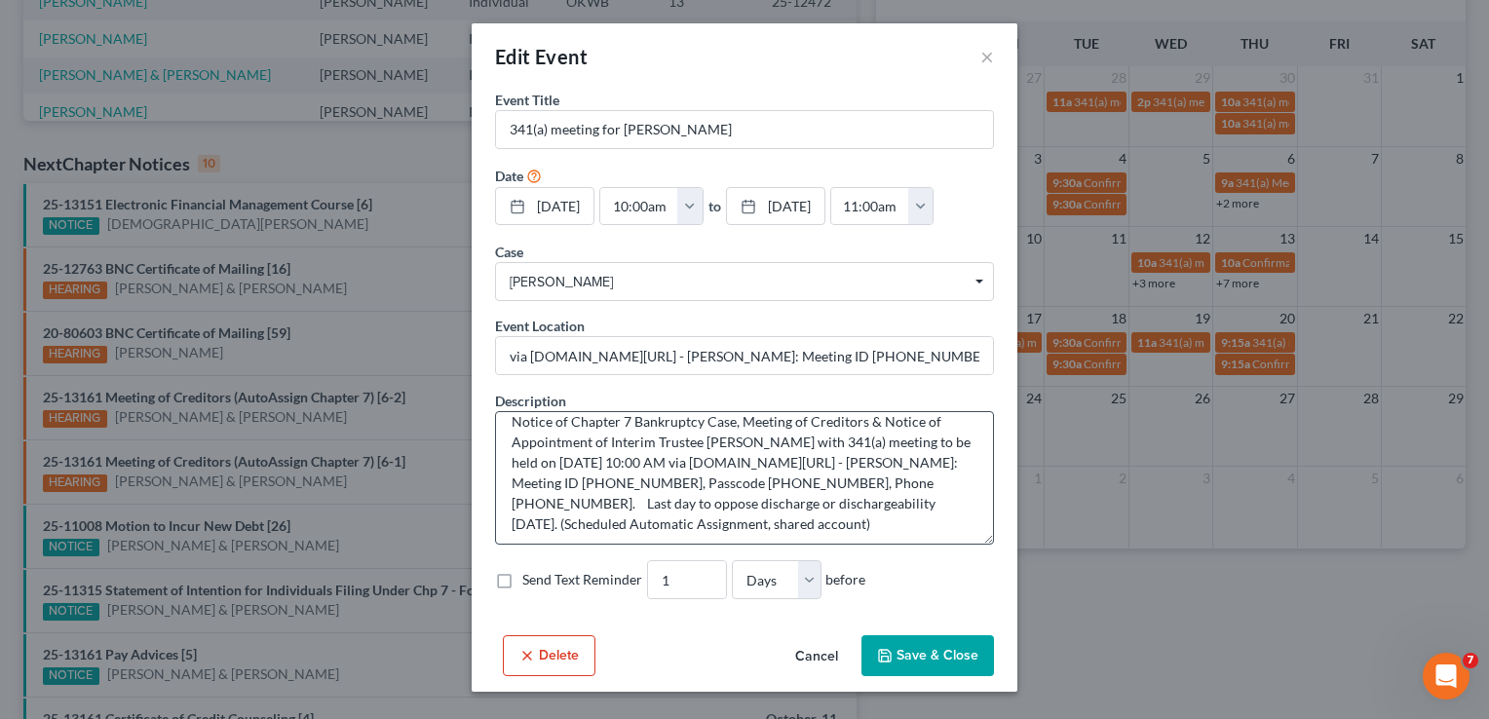
scroll to position [19, 0]
click at [522, 580] on label "Send Text Reminder" at bounding box center [582, 579] width 120 height 19
click at [530, 580] on input "Send Text Reminder" at bounding box center [536, 576] width 13 height 13
checkbox input "true"
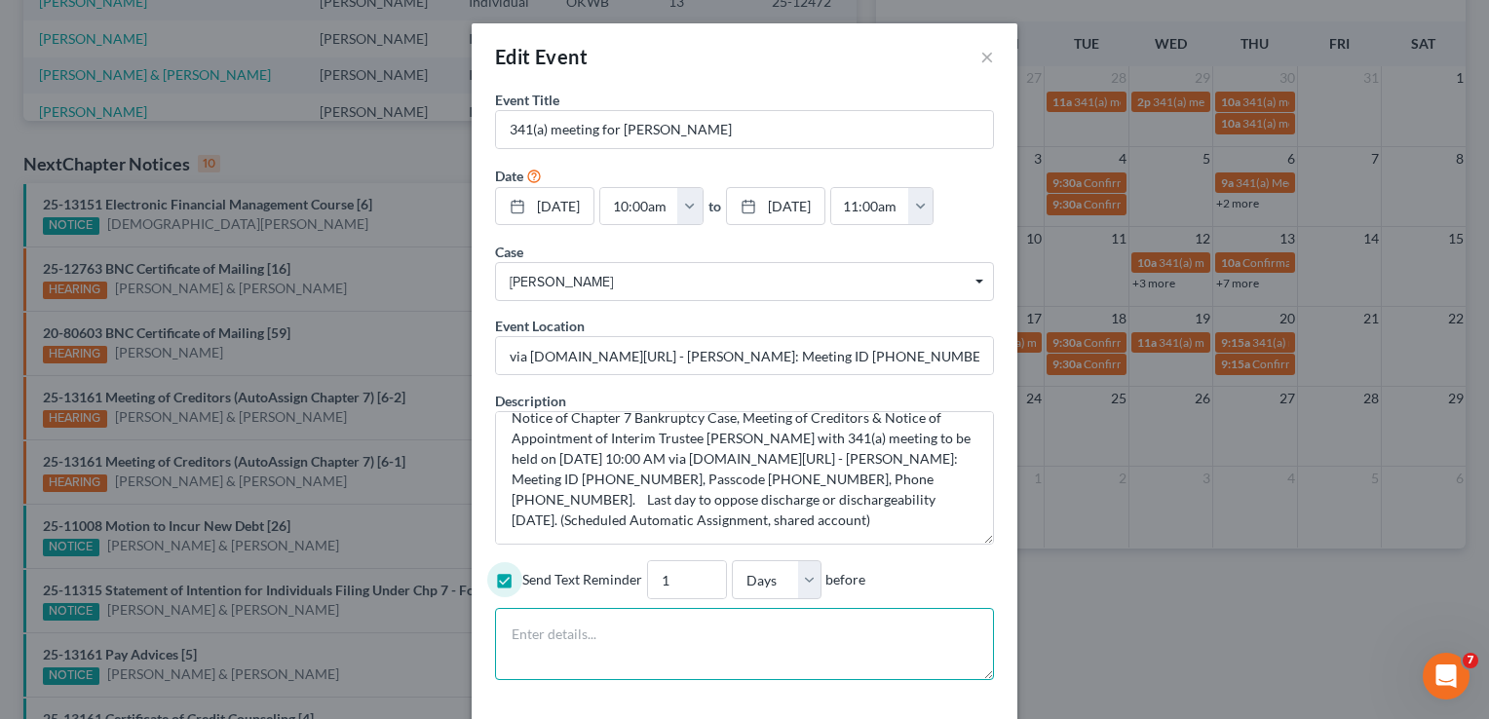
click at [553, 639] on textarea at bounding box center [744, 644] width 499 height 72
paste textarea "Notice of Chapter 7 Bankruptcy Case, Meeting of Creditors & Notice of Appointme…"
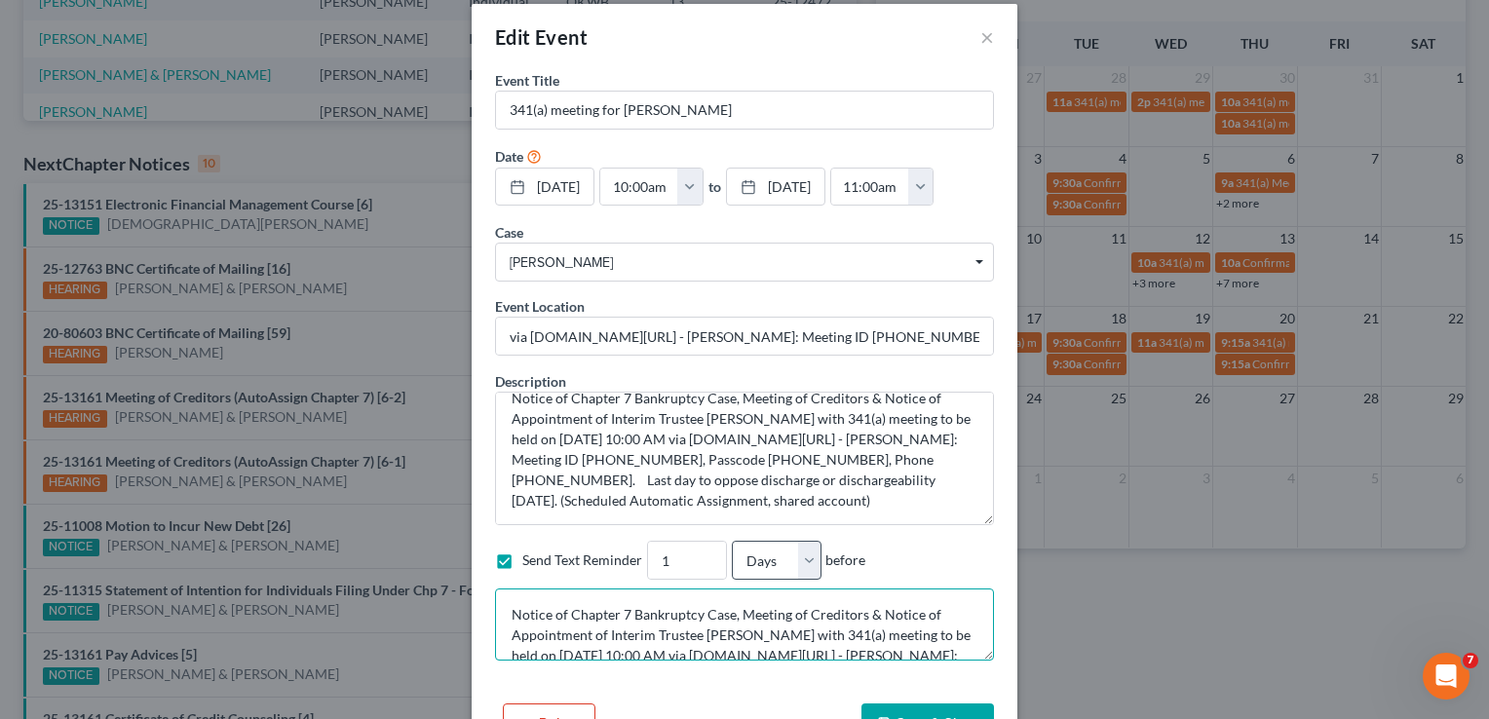
scroll to position [81, 0]
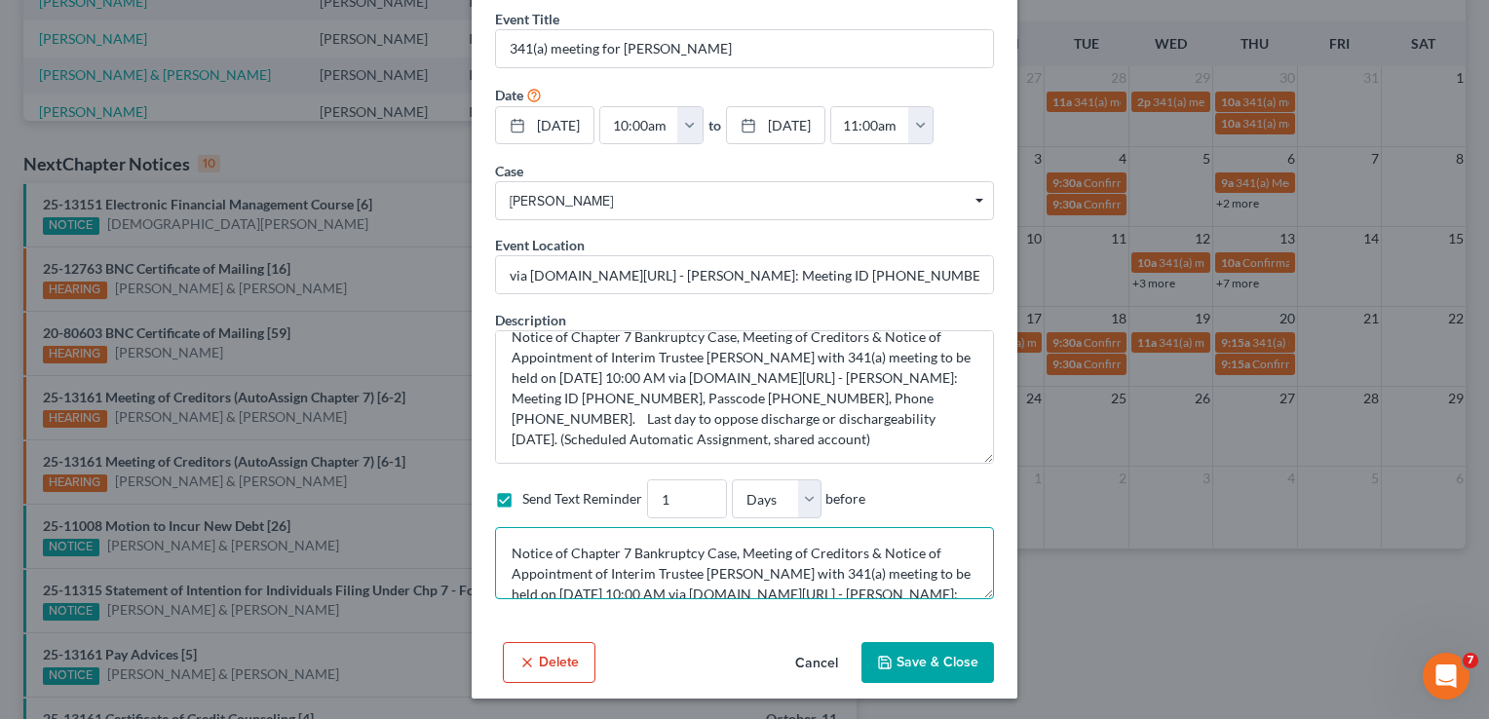
type textarea "Notice of Chapter 7 Bankruptcy Case, Meeting of Creditors & Notice of Appointme…"
click at [931, 665] on button "Save & Close" at bounding box center [927, 662] width 133 height 41
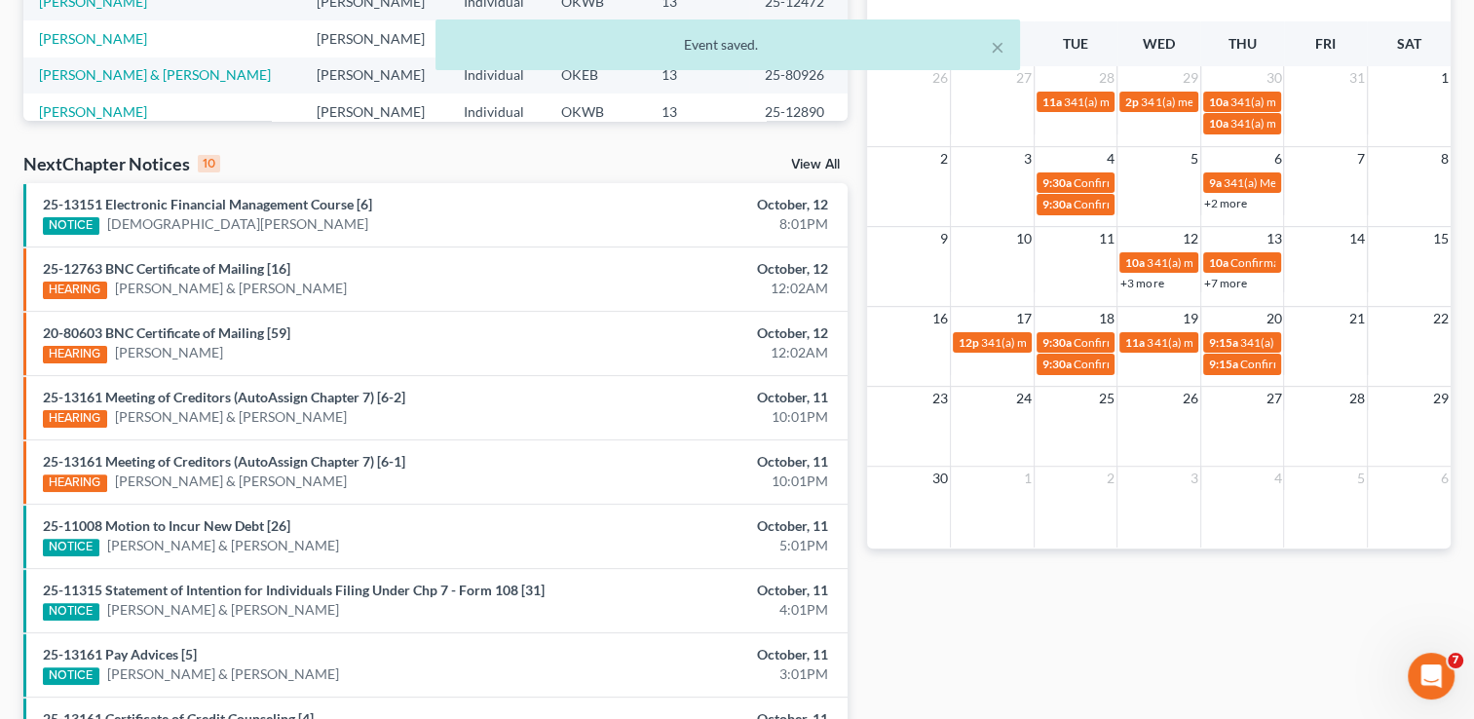
click at [1143, 283] on link "+3 more" at bounding box center [1142, 283] width 43 height 15
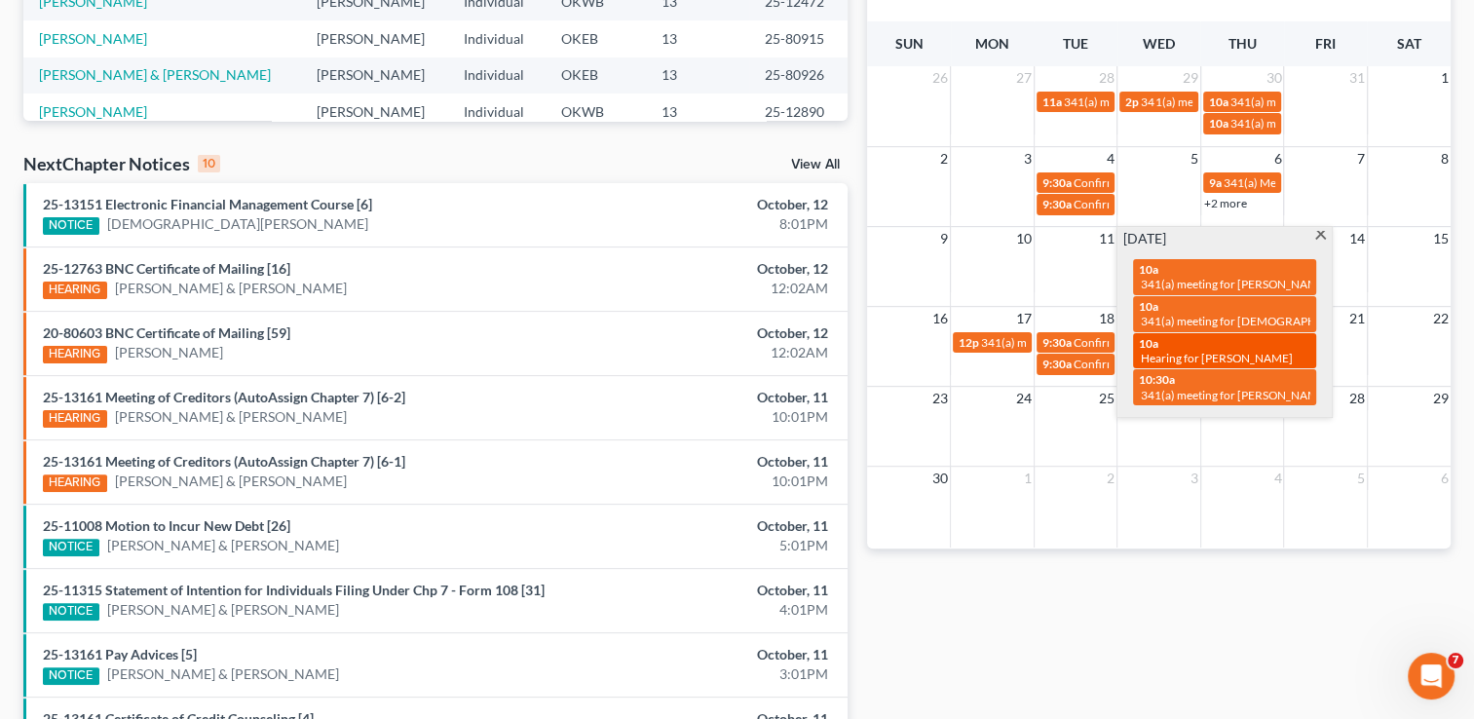
click at [1189, 351] on span "Hearing for [PERSON_NAME]" at bounding box center [1217, 358] width 152 height 15
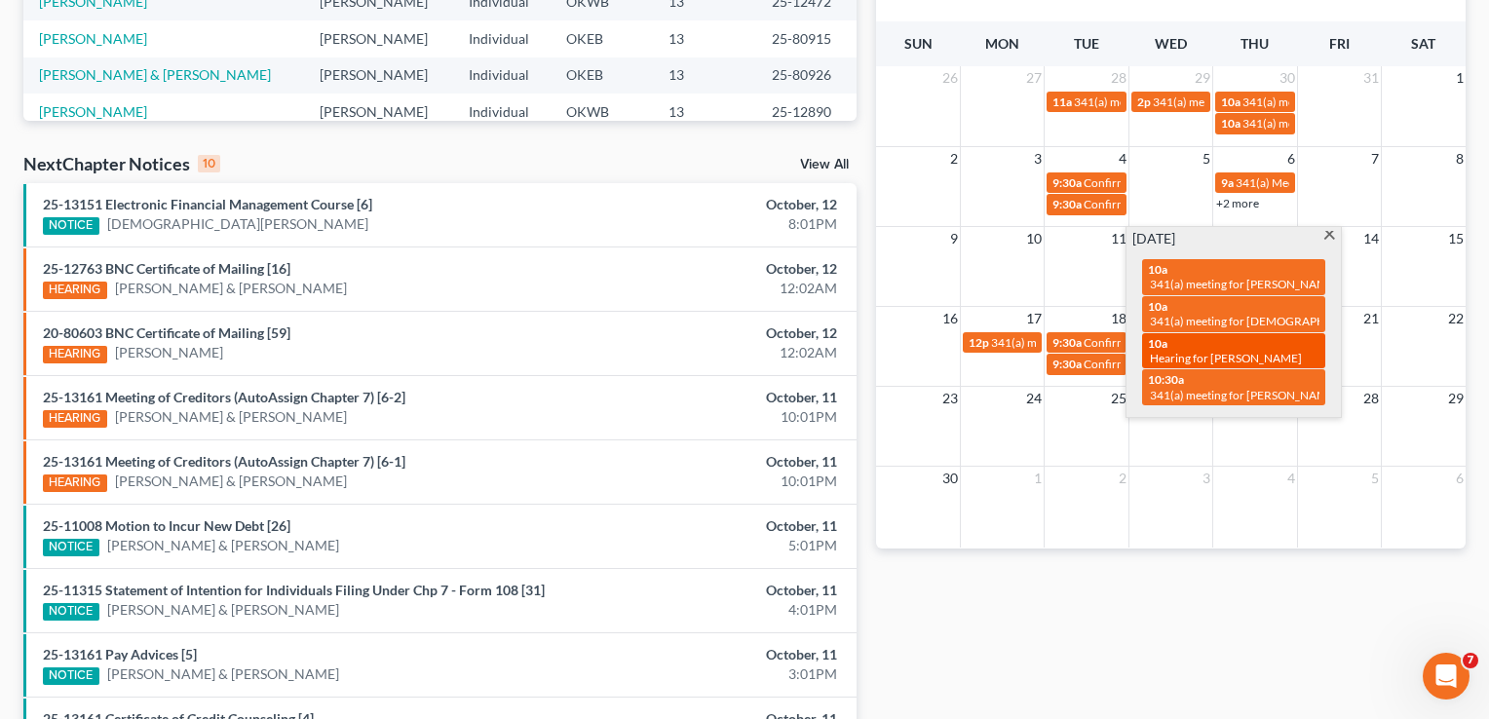
select select "Days"
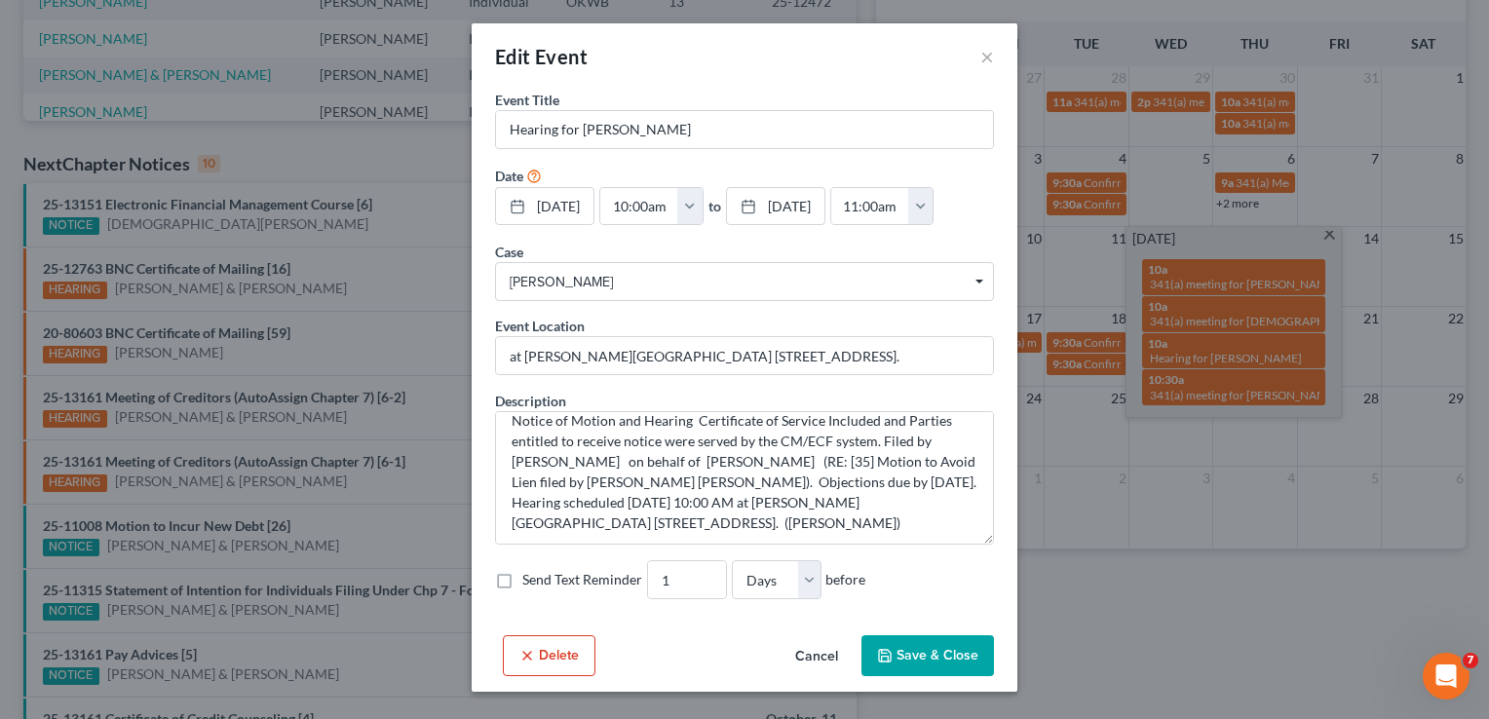
scroll to position [19, 0]
click at [989, 57] on button "×" at bounding box center [987, 56] width 14 height 23
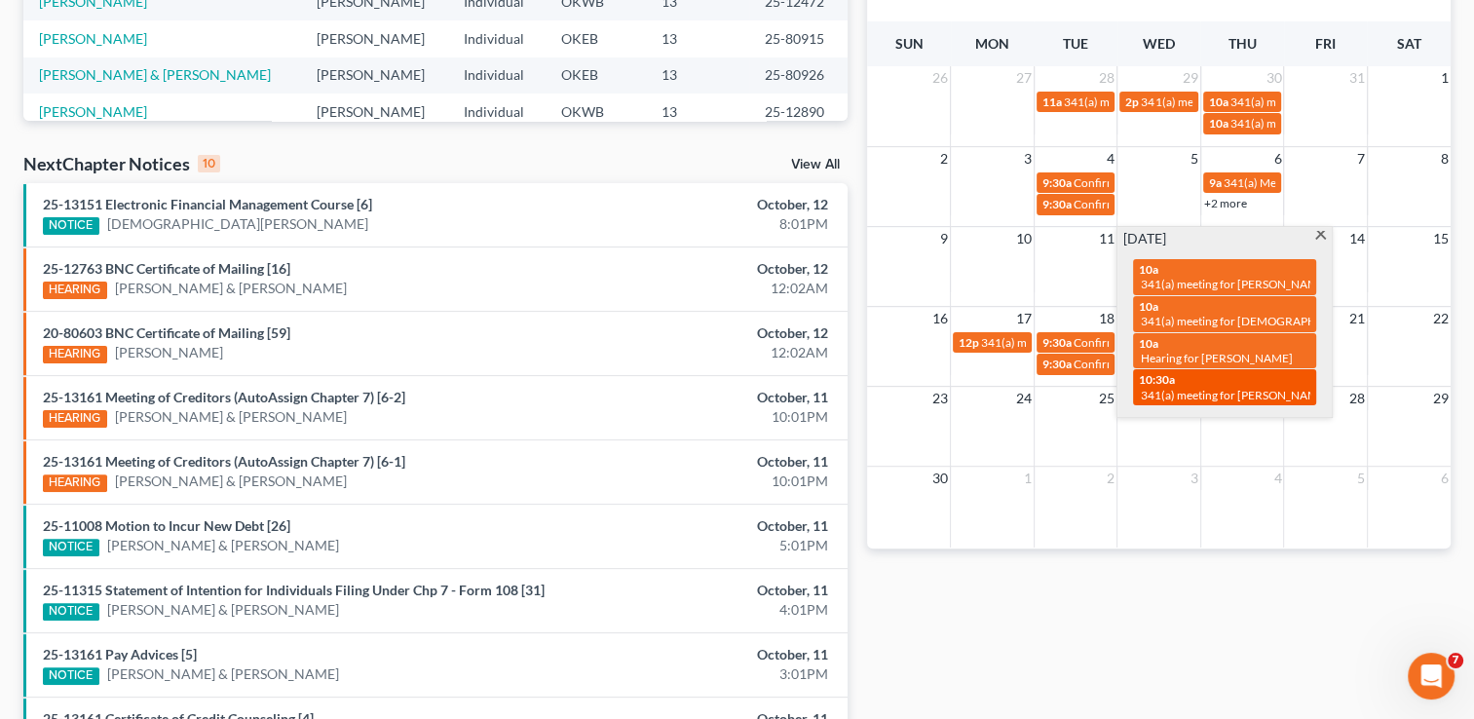
click at [1177, 388] on span "341(a) meeting for [PERSON_NAME] & [PERSON_NAME]" at bounding box center [1286, 395] width 291 height 15
select select "Days"
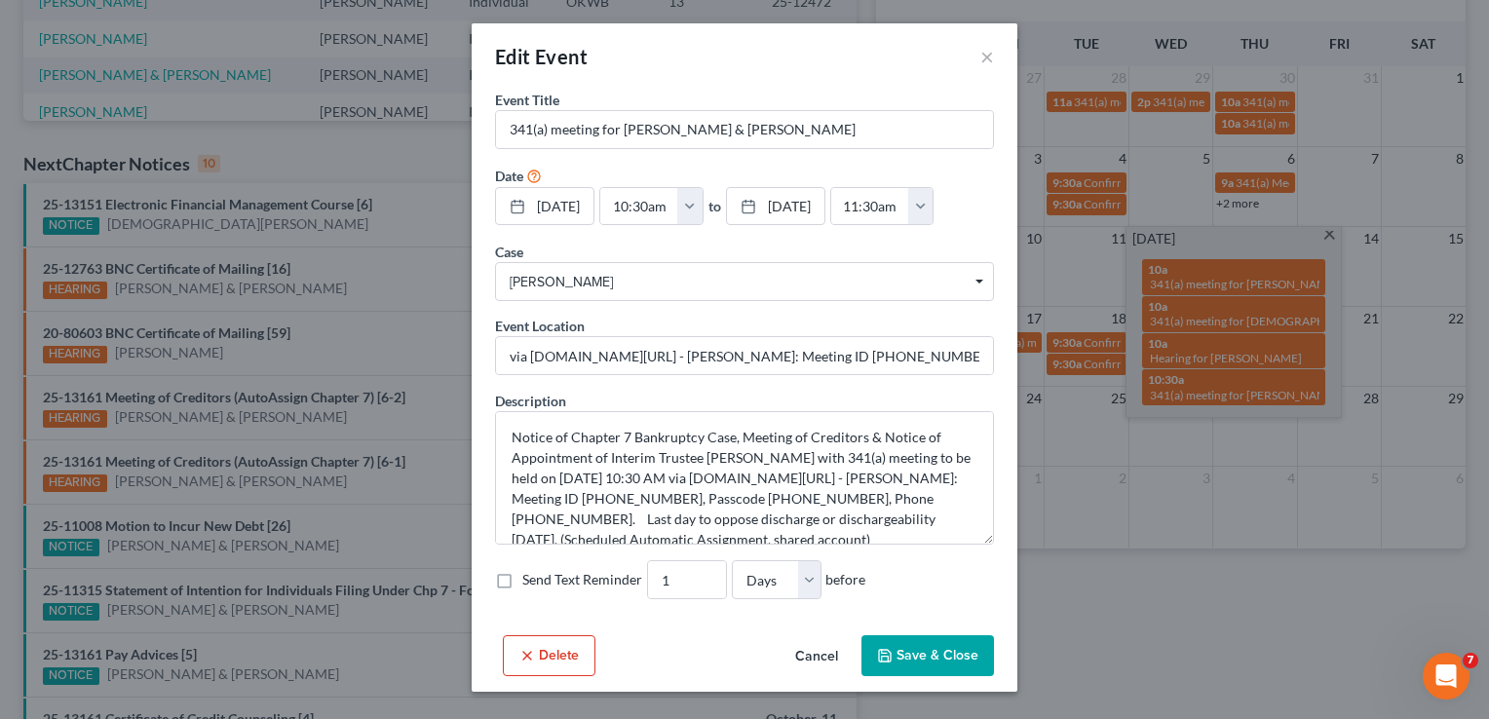
click at [522, 579] on label "Send Text Reminder" at bounding box center [582, 579] width 120 height 19
click at [530, 579] on input "Send Text Reminder" at bounding box center [536, 576] width 13 height 13
checkbox input "true"
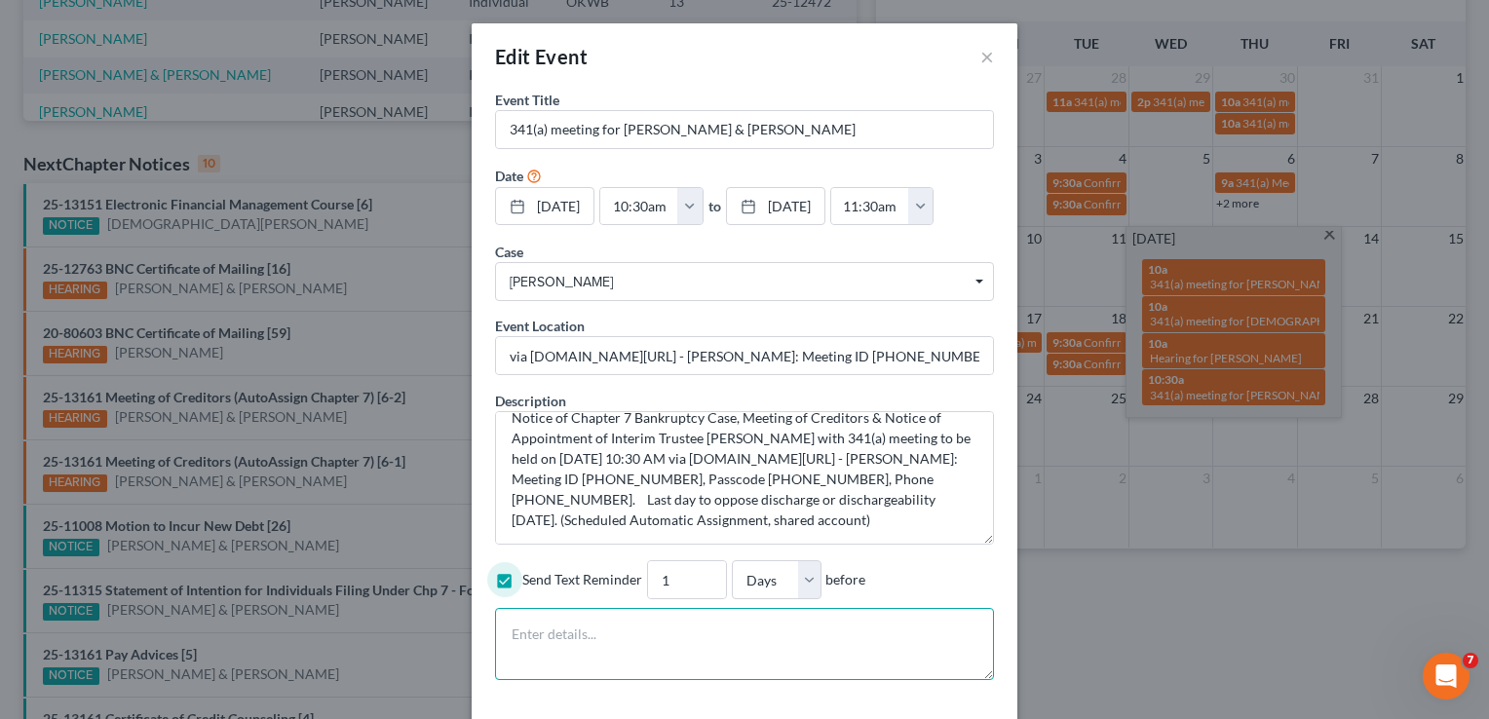
click at [565, 612] on textarea at bounding box center [744, 644] width 499 height 72
paste textarea "Notice of Chapter 7 Bankruptcy Case, Meeting of Creditors & Notice of Appointme…"
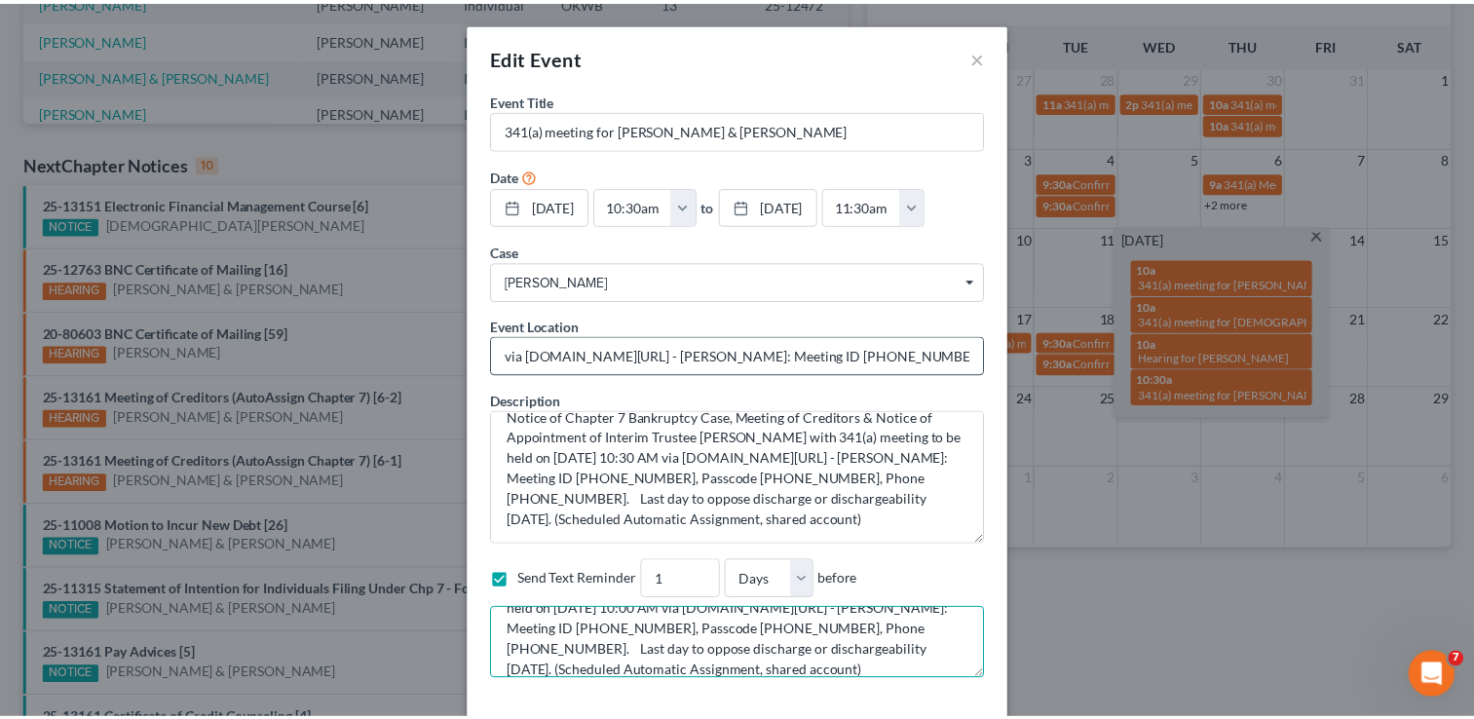
scroll to position [81, 0]
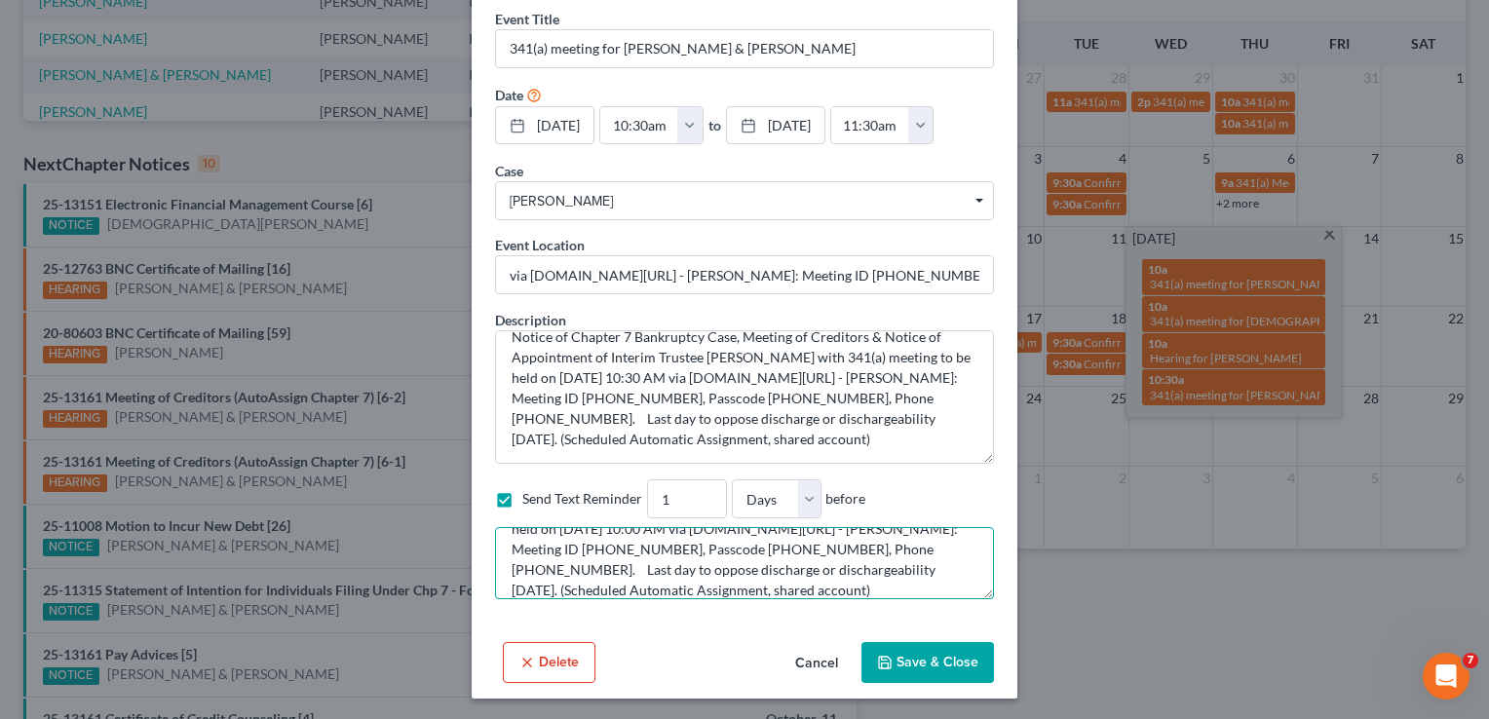
type textarea "Notice of Chapter 7 Bankruptcy Case, Meeting of Creditors & Notice of Appointme…"
click at [896, 657] on button "Save & Close" at bounding box center [927, 662] width 133 height 41
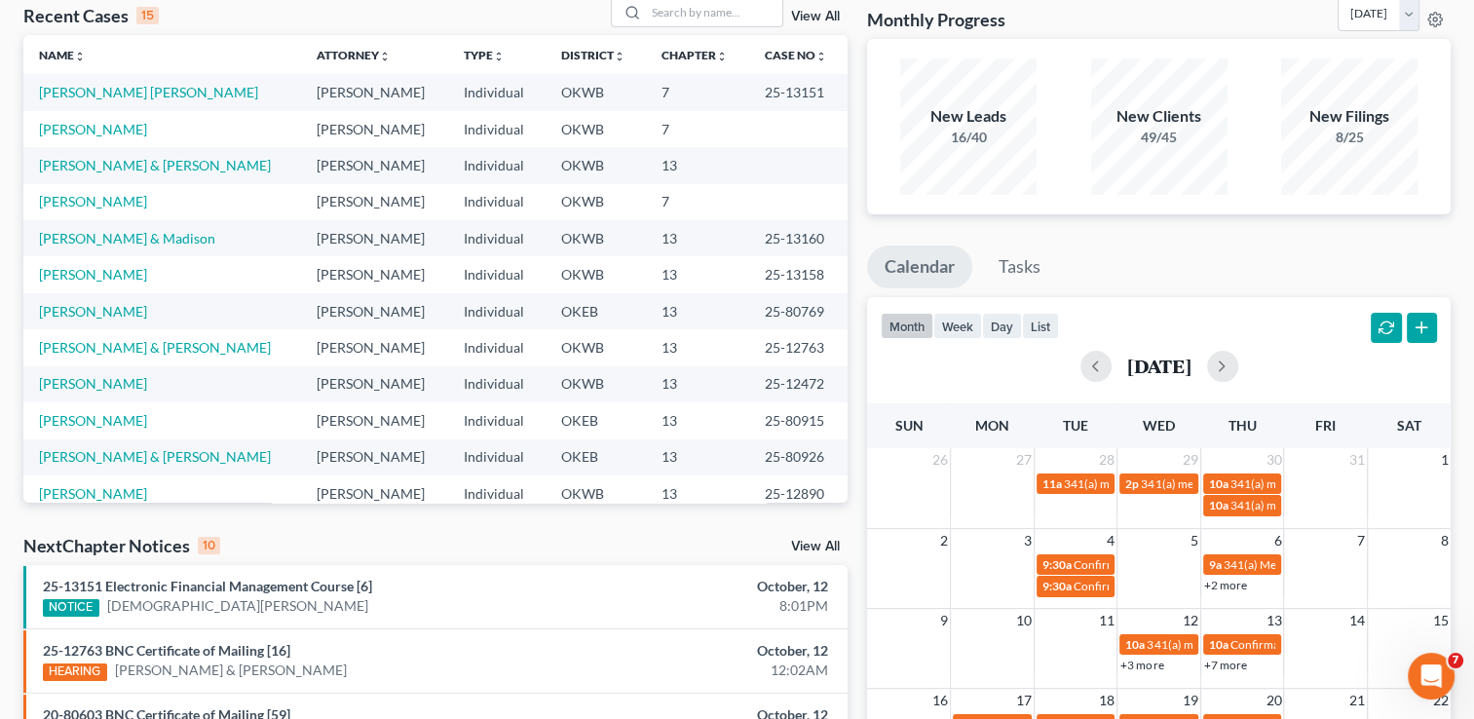
scroll to position [105, 0]
click at [145, 94] on link "[PERSON_NAME] [PERSON_NAME]" at bounding box center [148, 92] width 219 height 17
